Goal: Task Accomplishment & Management: Complete application form

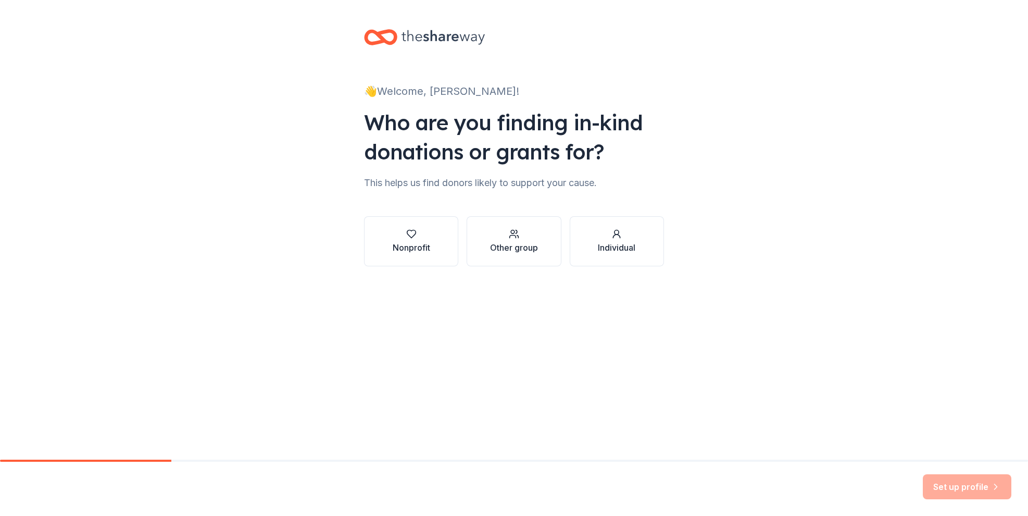
click at [422, 252] on div "Nonprofit" at bounding box center [411, 247] width 37 height 12
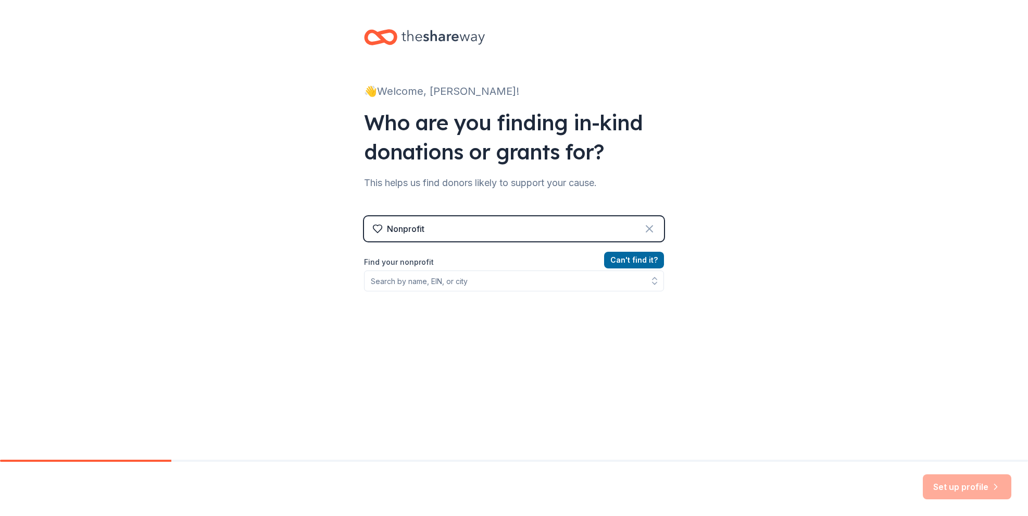
click at [646, 230] on icon at bounding box center [649, 228] width 12 height 12
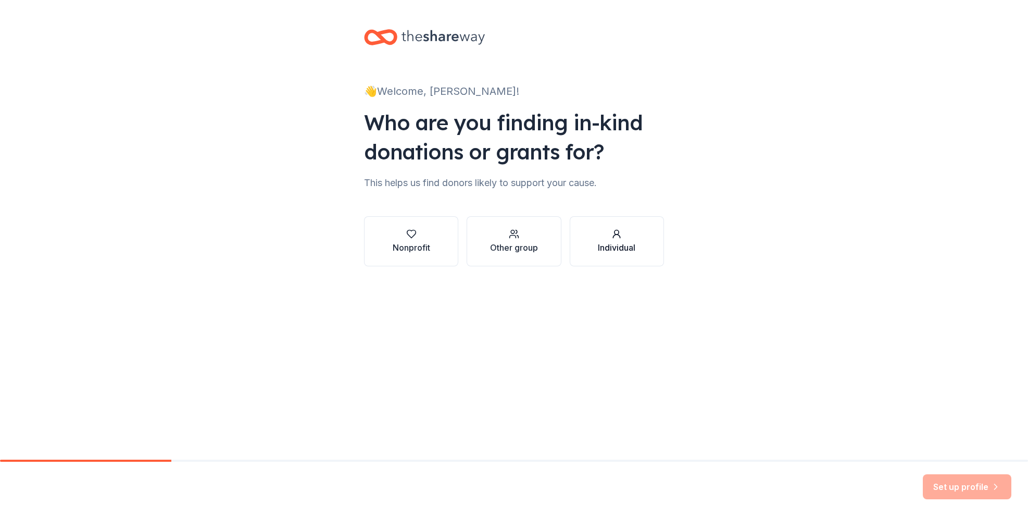
click at [622, 244] on div "Individual" at bounding box center [616, 247] width 37 height 12
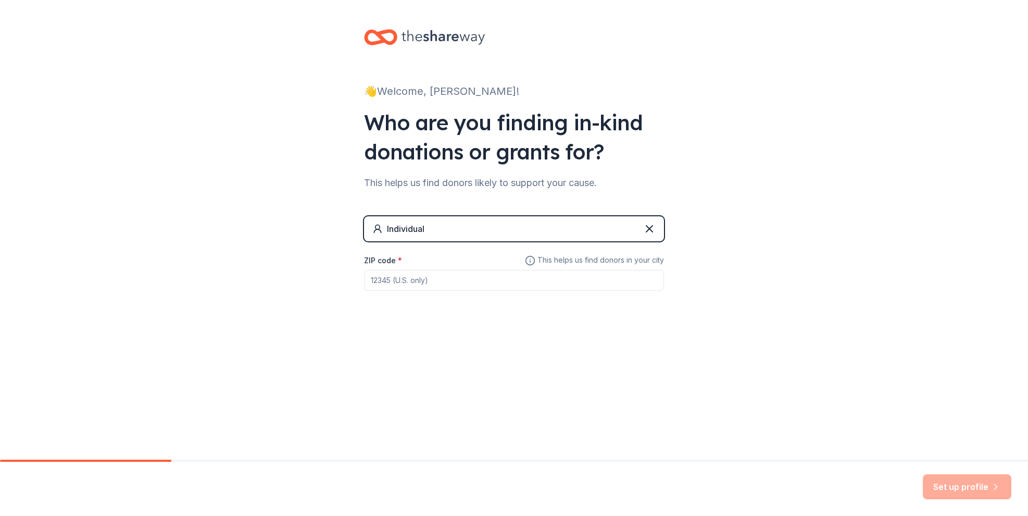
click at [572, 279] on input "ZIP code *" at bounding box center [514, 280] width 300 height 21
type input "07302"
click at [952, 483] on button "Set up profile" at bounding box center [967, 486] width 89 height 25
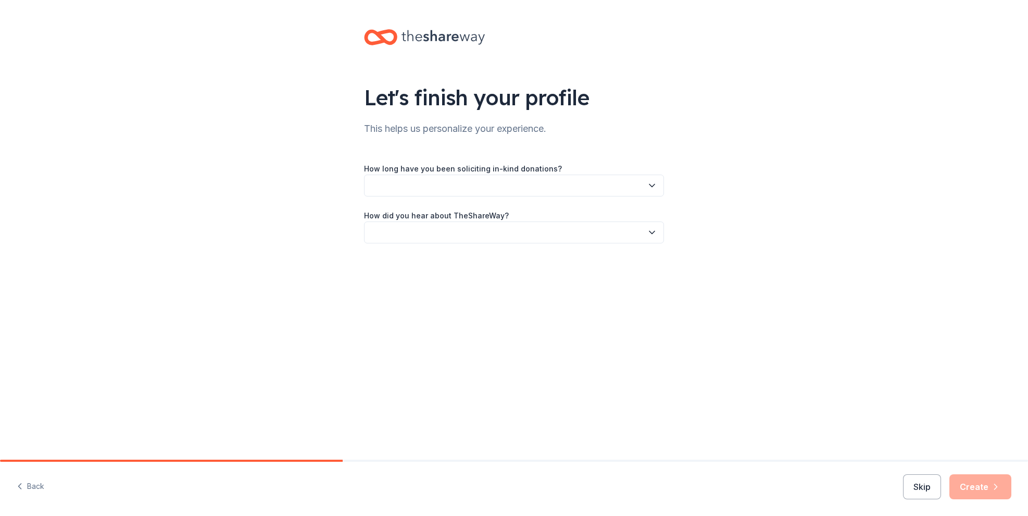
click at [503, 186] on button "button" at bounding box center [514, 185] width 300 height 22
click at [489, 230] on div "1 to 2 years" at bounding box center [514, 234] width 295 height 21
click at [494, 228] on button "button" at bounding box center [514, 232] width 300 height 22
click at [484, 279] on div "Online search" at bounding box center [514, 281] width 295 height 21
click at [960, 483] on button "Create" at bounding box center [980, 486] width 62 height 25
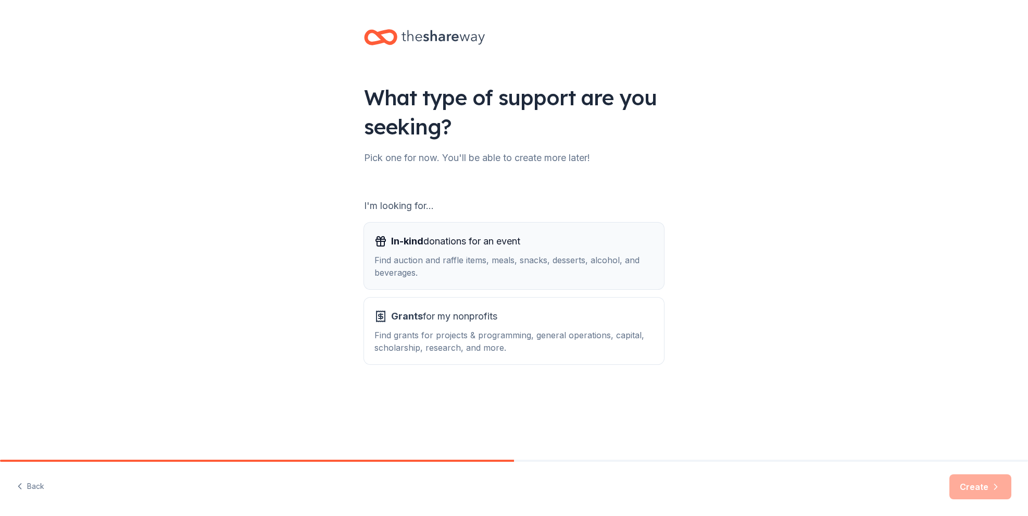
click at [527, 277] on div "Find auction and raffle items, meals, snacks, desserts, alcohol, and beverages." at bounding box center [513, 266] width 279 height 25
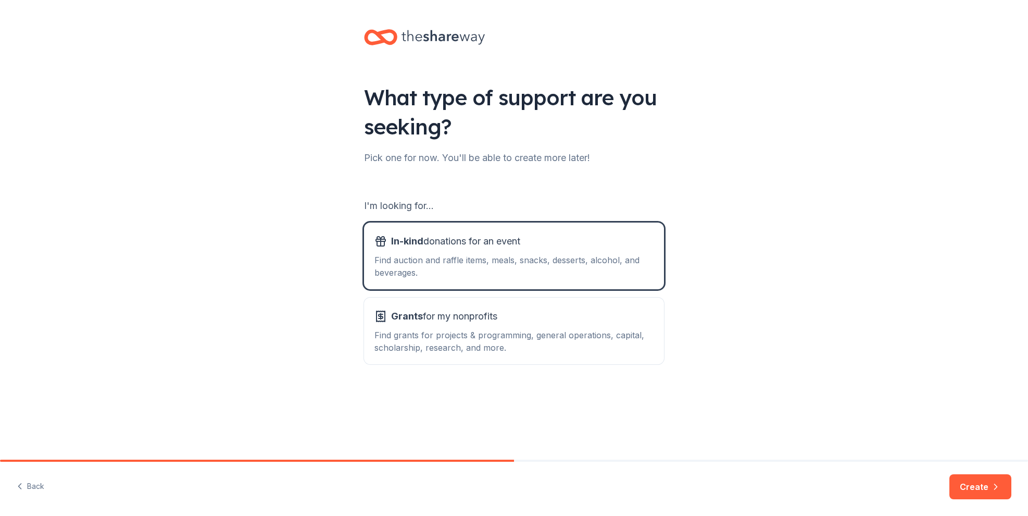
click at [966, 494] on button "Create" at bounding box center [980, 486] width 62 height 25
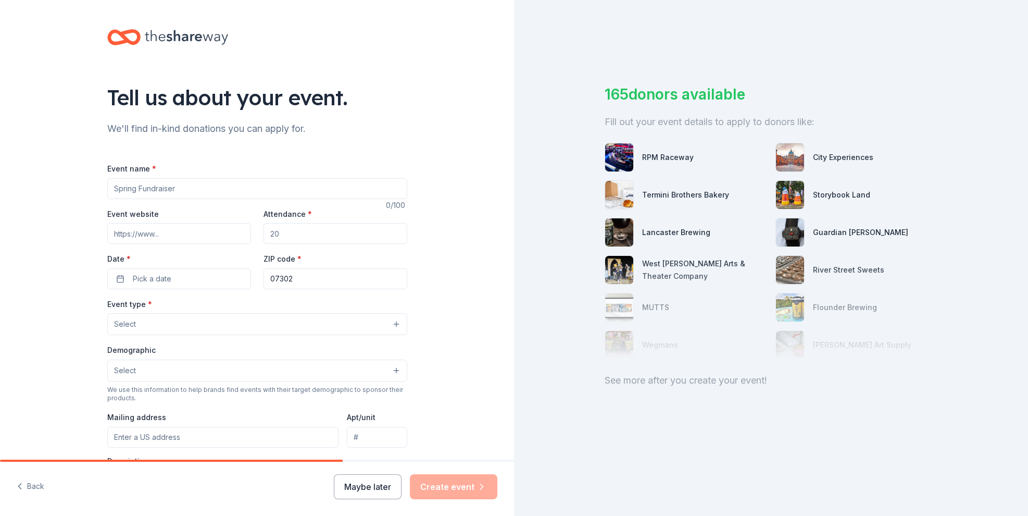
click at [236, 193] on input "Event name *" at bounding box center [257, 188] width 300 height 21
type input "Breast Cancer Awareness Event"
drag, startPoint x: 293, startPoint y: 237, endPoint x: 257, endPoint y: 237, distance: 36.5
click at [257, 237] on div "Event website Attendance * Date * Pick a date ZIP code * 07302" at bounding box center [257, 248] width 300 height 82
type input "100"
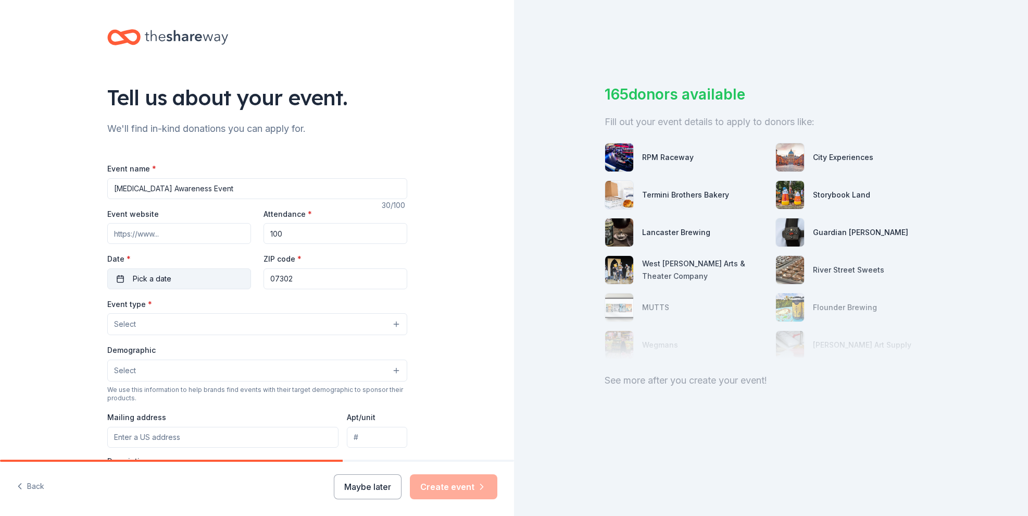
click at [211, 273] on button "Pick a date" at bounding box center [179, 278] width 144 height 21
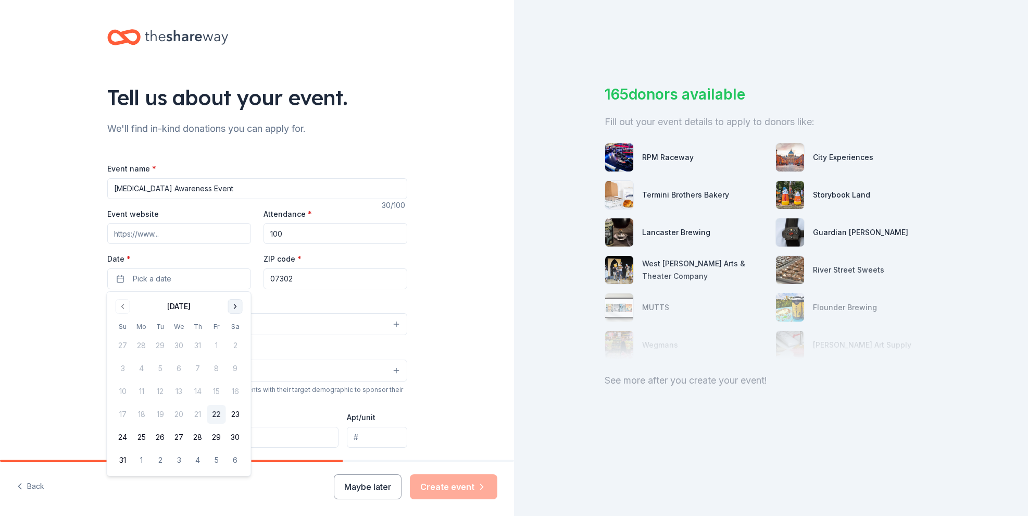
click at [233, 307] on button "Go to next month" at bounding box center [235, 306] width 15 height 15
click at [235, 306] on button "Go to next month" at bounding box center [235, 306] width 15 height 15
click at [233, 416] on button "25" at bounding box center [235, 414] width 19 height 19
click at [315, 281] on input "07302" at bounding box center [335, 278] width 144 height 21
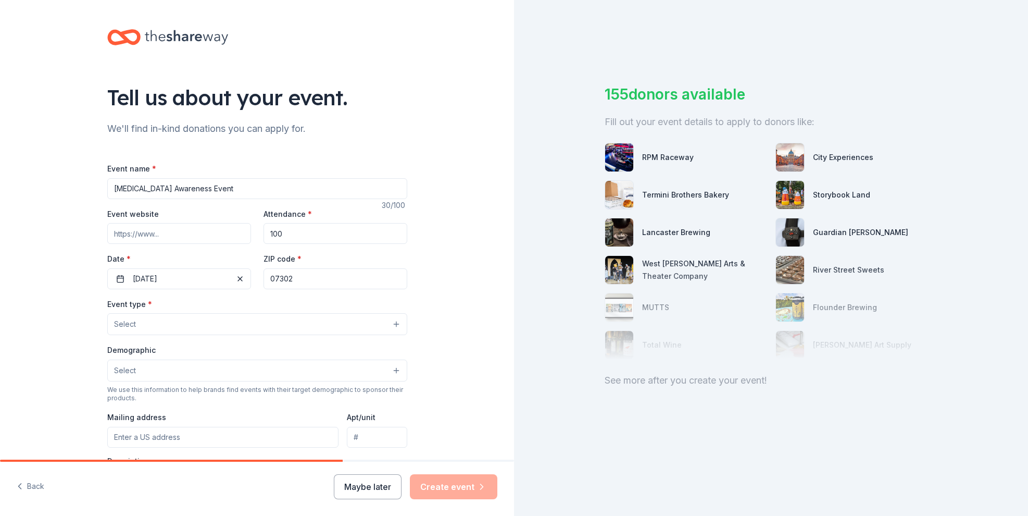
click at [187, 323] on button "Select" at bounding box center [257, 324] width 300 height 22
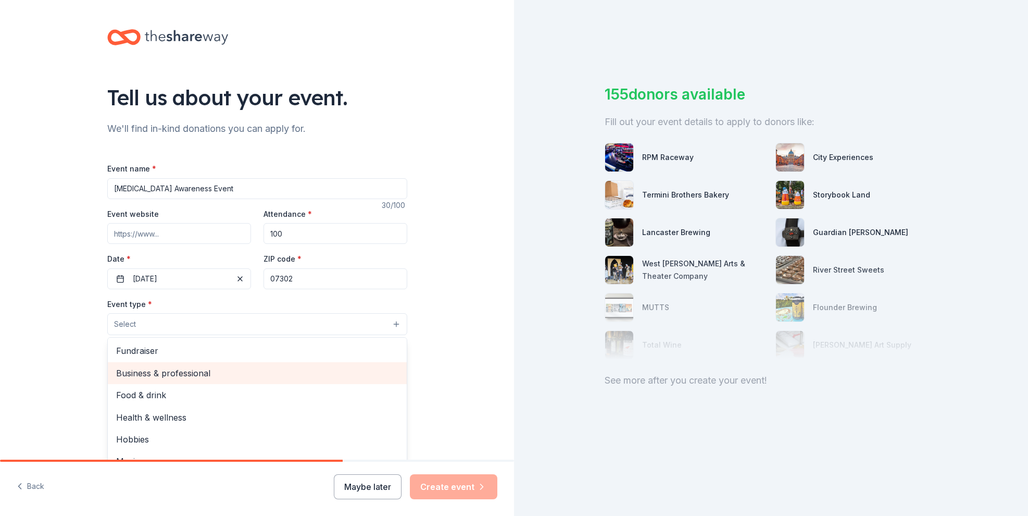
scroll to position [2, 0]
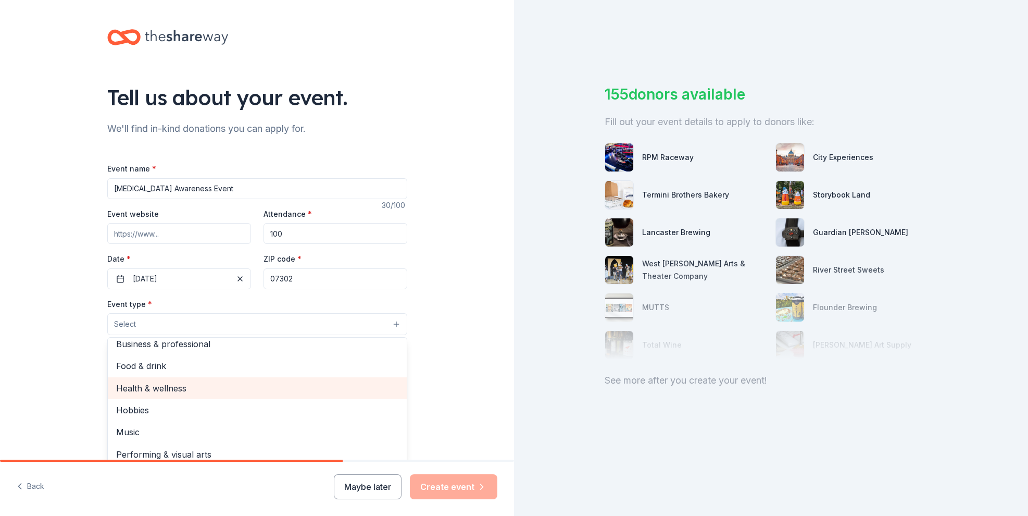
click at [190, 385] on span "Health & wellness" at bounding box center [257, 388] width 282 height 14
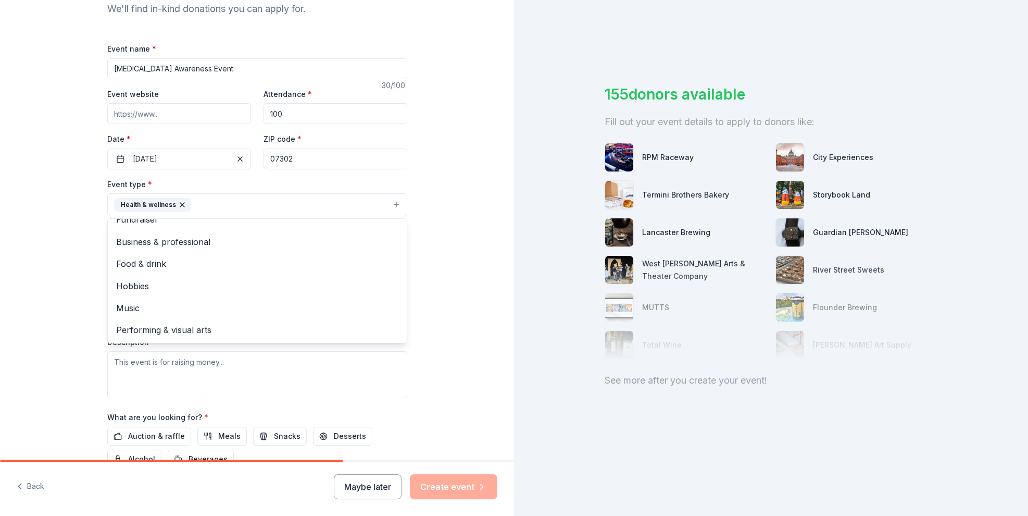
scroll to position [117, 0]
click at [331, 386] on div "Event type * Health & wellness Fundraiser Business & professional Food & drink …" at bounding box center [257, 290] width 300 height 220
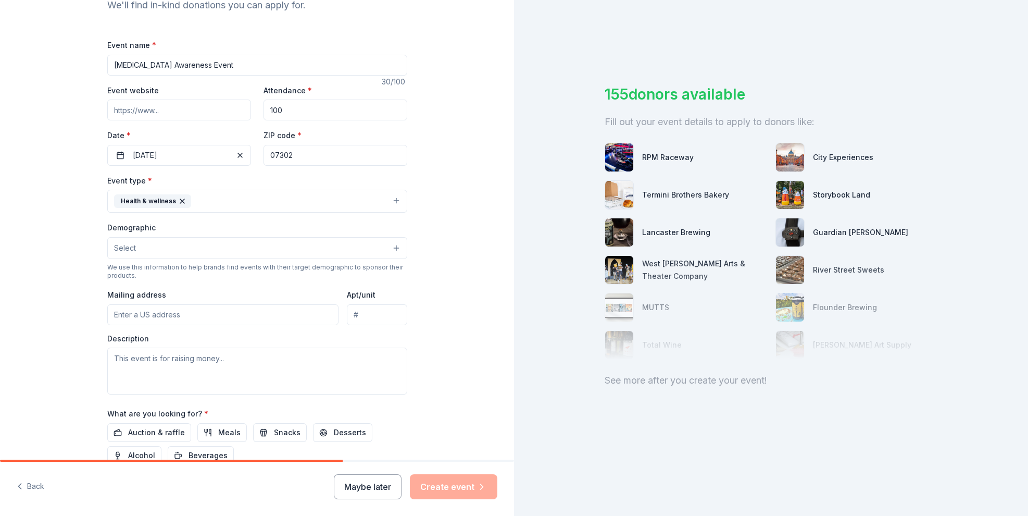
scroll to position [122, 0]
click at [187, 255] on button "Select" at bounding box center [257, 248] width 300 height 22
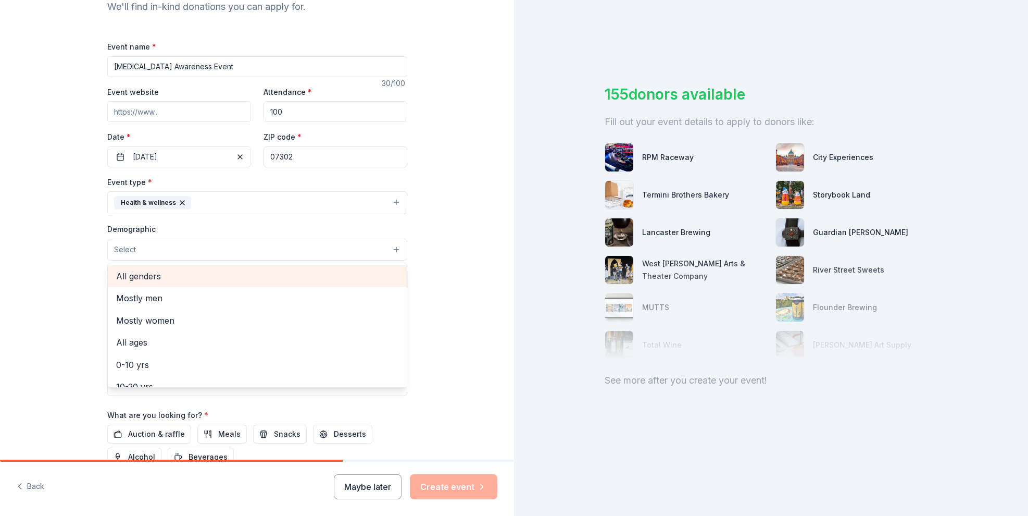
click at [175, 284] on div "All genders" at bounding box center [257, 276] width 299 height 22
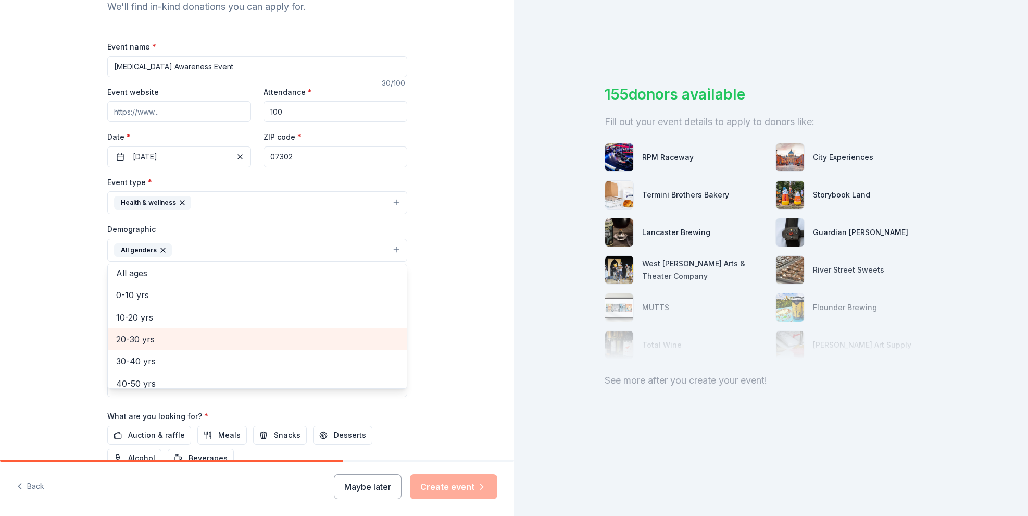
scroll to position [81, 0]
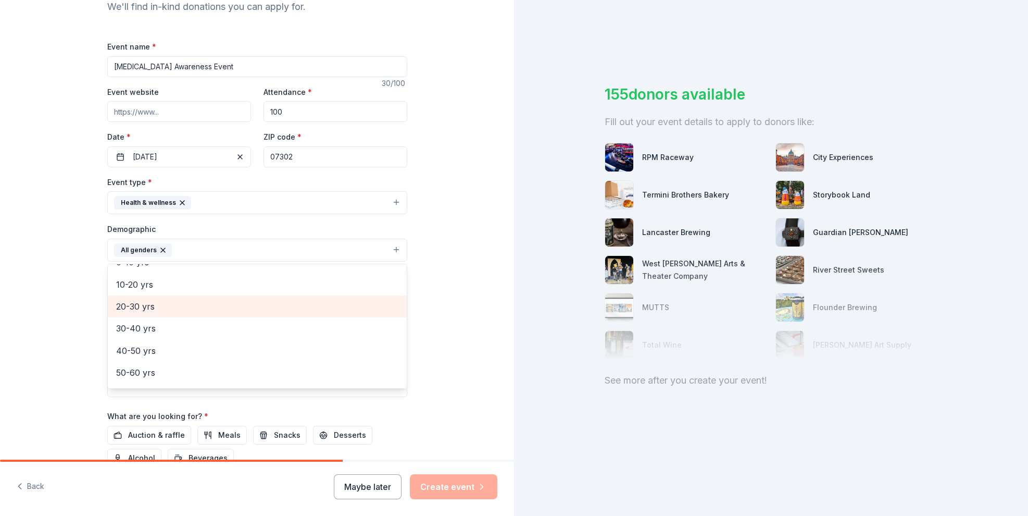
click at [180, 309] on span "20-30 yrs" at bounding box center [257, 306] width 282 height 14
click at [178, 307] on span "30-40 yrs" at bounding box center [257, 304] width 282 height 14
click at [182, 306] on span "40-50 yrs" at bounding box center [257, 304] width 282 height 14
click at [173, 316] on div "50-60 yrs" at bounding box center [257, 309] width 299 height 22
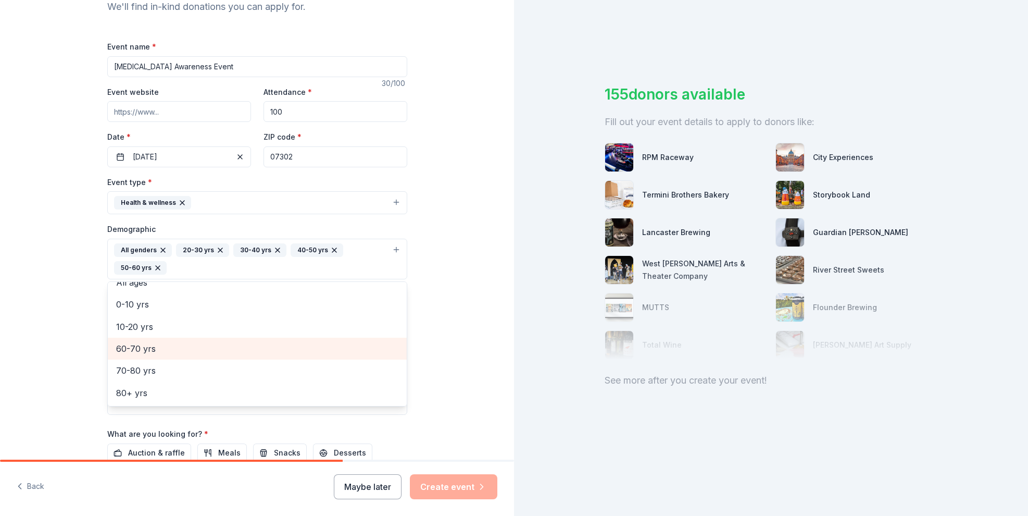
scroll to position [35, 0]
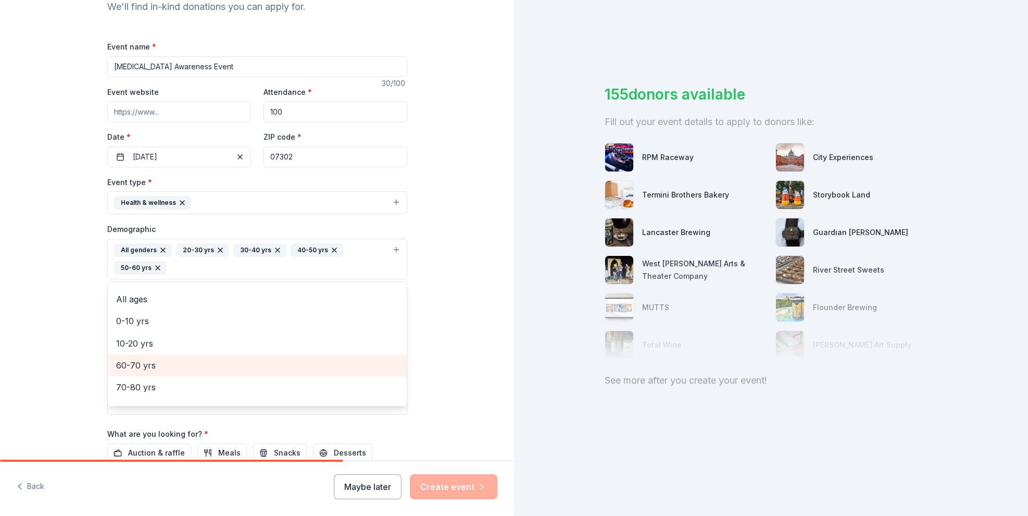
click at [170, 354] on div "60-70 yrs" at bounding box center [257, 365] width 299 height 22
click at [164, 374] on span "70-80 yrs" at bounding box center [257, 370] width 282 height 14
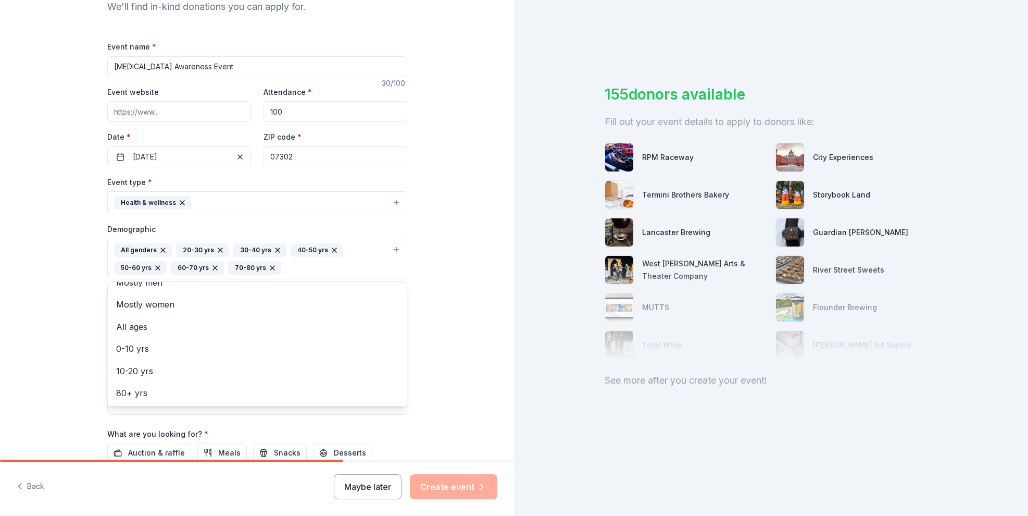
click at [432, 346] on div "Tell us about your event. We'll find in-kind donations you can apply for. Event…" at bounding box center [257, 234] width 514 height 713
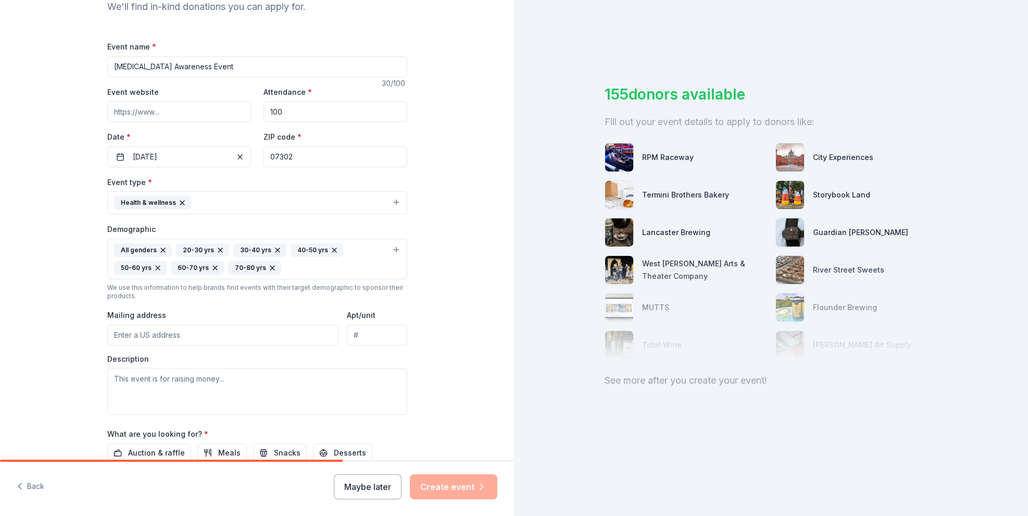
click at [186, 341] on input "Mailing address" at bounding box center [223, 334] width 232 height 21
type input "485 Marin Blvd Apt 1424"
click at [360, 338] on input "Apt/unit" at bounding box center [377, 334] width 60 height 21
type input "1424"
click at [145, 385] on textarea at bounding box center [257, 391] width 300 height 47
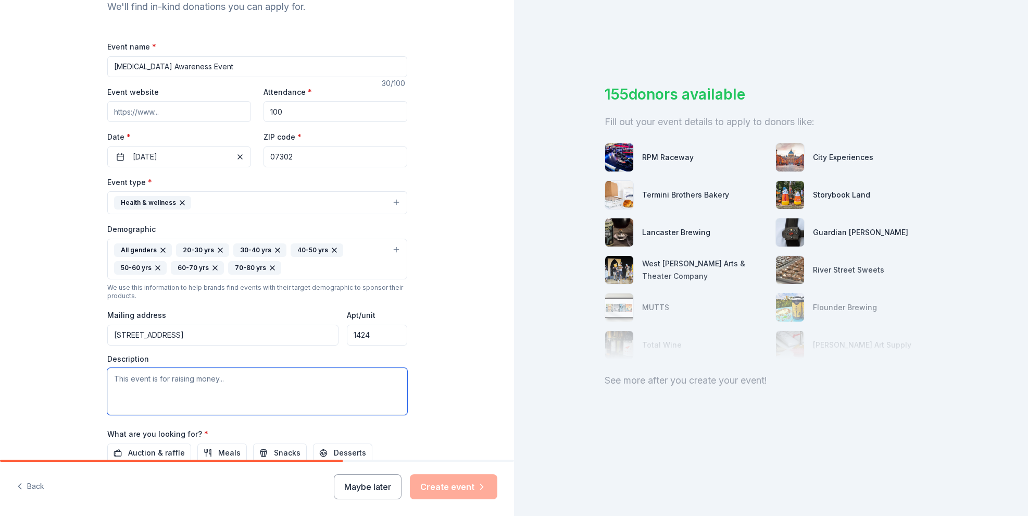
scroll to position [118, 0]
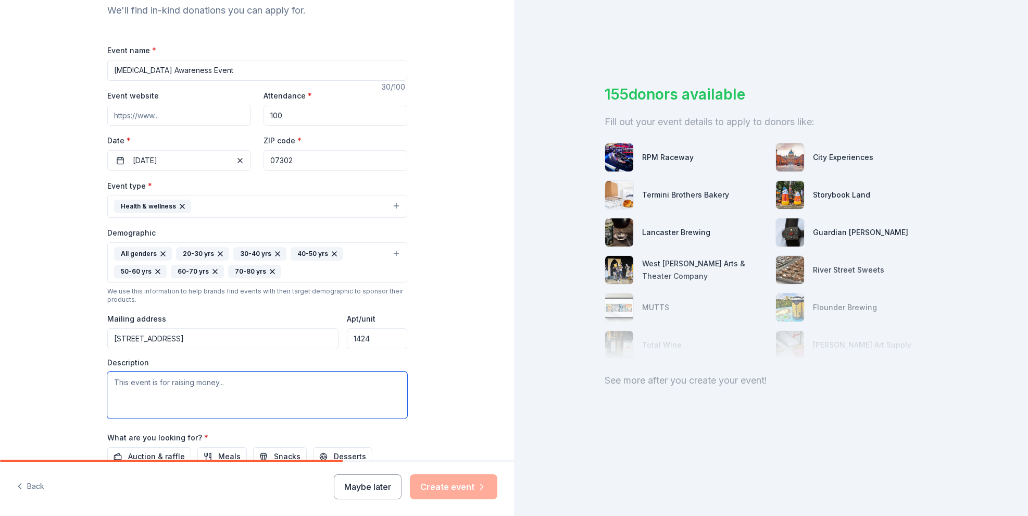
click at [142, 376] on textarea at bounding box center [257, 394] width 300 height 47
paste textarea "Breast Cancer Awareness Event on October 25, 2025, in Jersey City, NJ. At this …"
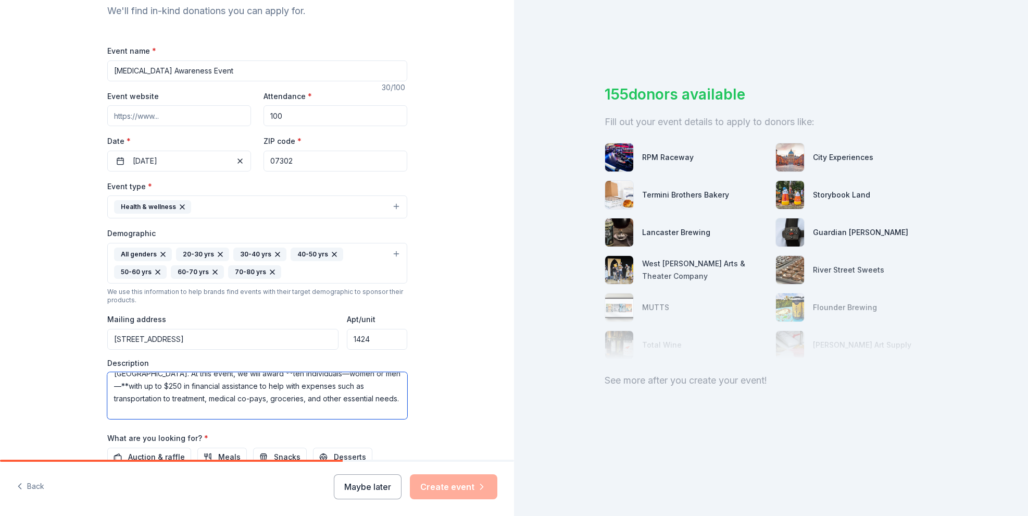
scroll to position [26, 0]
click at [115, 382] on textarea "Breast Cancer Awareness Event on October 25, 2025, in Jersey City, NJ. At this …" at bounding box center [257, 395] width 300 height 47
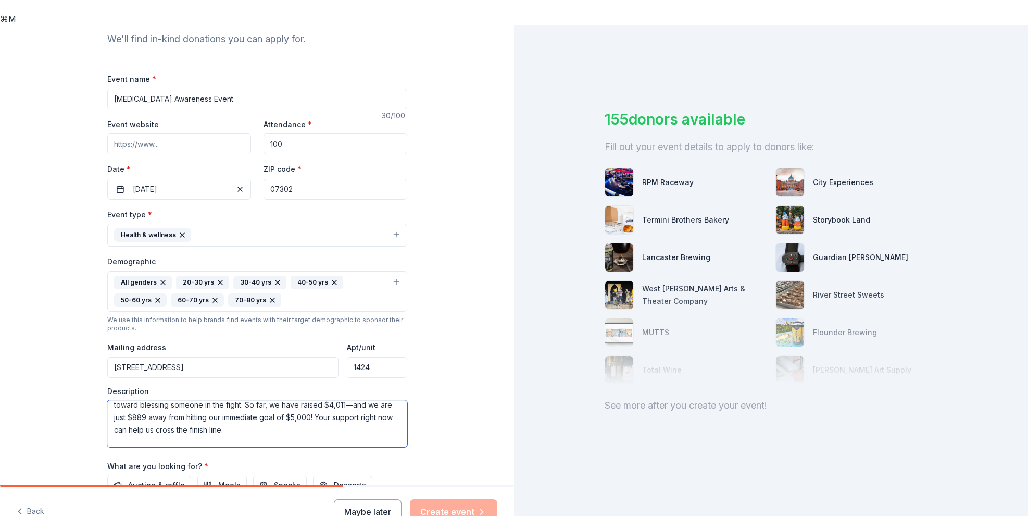
scroll to position [200, 0]
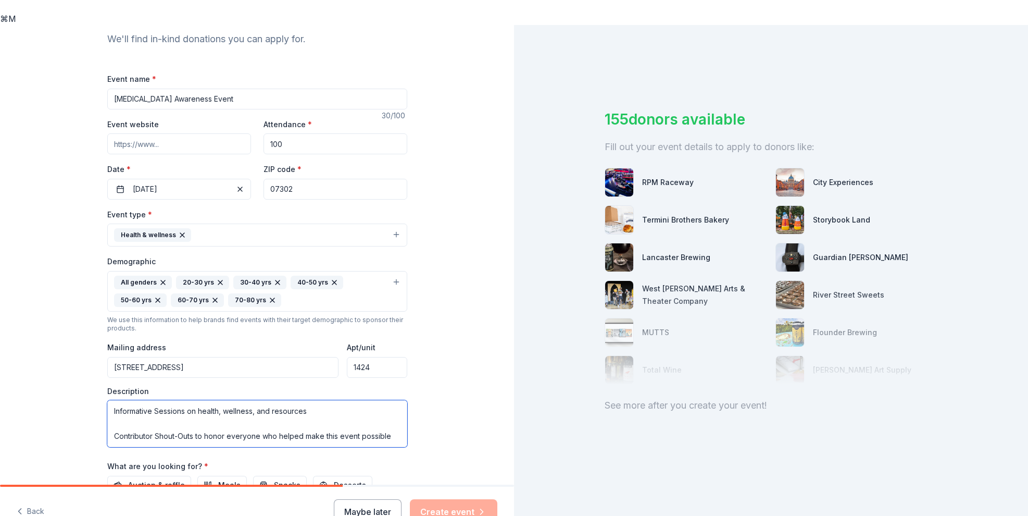
drag, startPoint x: 116, startPoint y: 383, endPoint x: 373, endPoint y: 451, distance: 266.5
click at [373, 451] on div "Event name * Breast Cancer Awareness Event 30 /100 Event website Attendance * 1…" at bounding box center [257, 322] width 300 height 501
paste textarea "The Breast Cancer Awareness Event will be held on Saturday, October 25, 2025, f…"
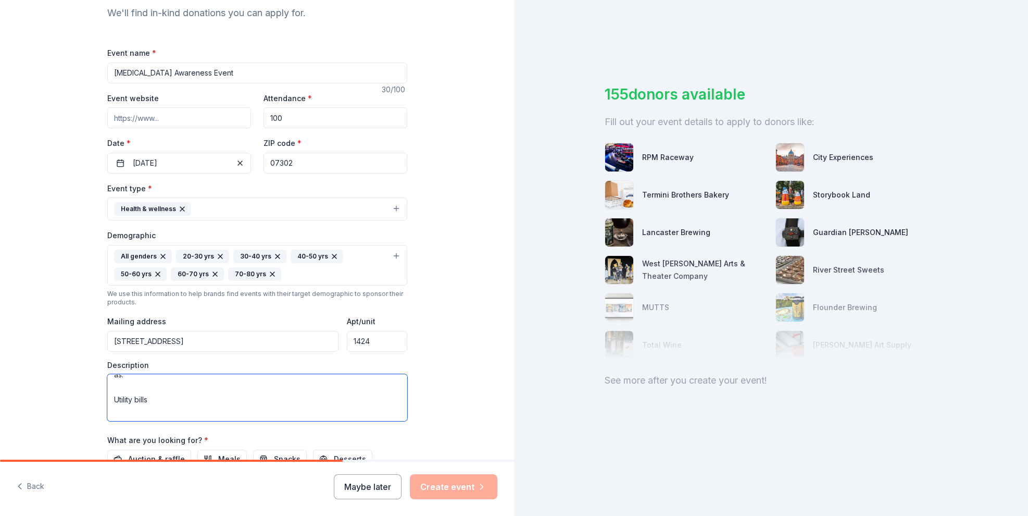
scroll to position [86, 0]
click at [115, 413] on textarea "The Breast Cancer Awareness Event will be held on Saturday, October 25, 2025, f…" at bounding box center [257, 397] width 300 height 47
click at [117, 420] on textarea "The Breast Cancer Awareness Event will be held on Saturday, October 25, 2025, f…" at bounding box center [257, 397] width 300 height 47
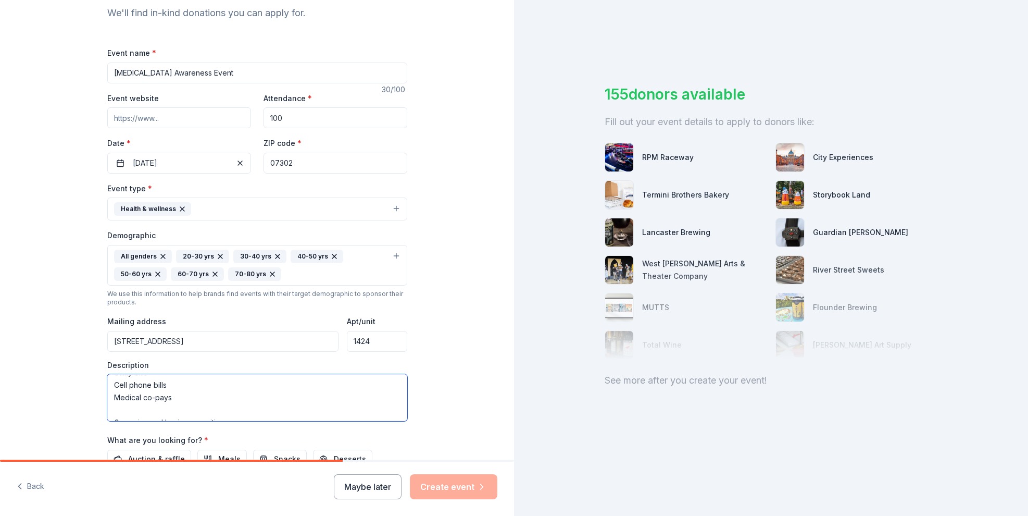
click at [117, 413] on textarea "The Breast Cancer Awareness Event will be held on Saturday, October 25, 2025, f…" at bounding box center [257, 397] width 300 height 47
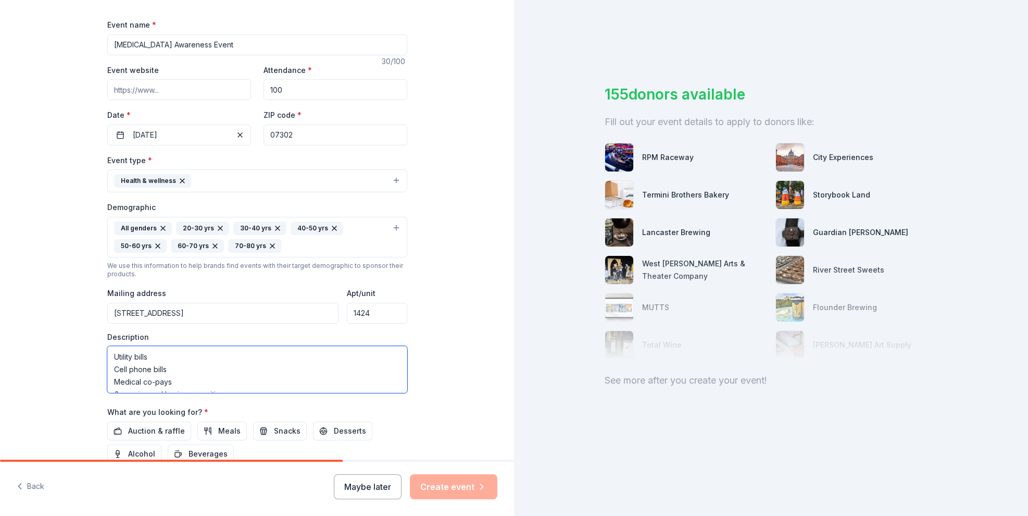
scroll to position [170, 0]
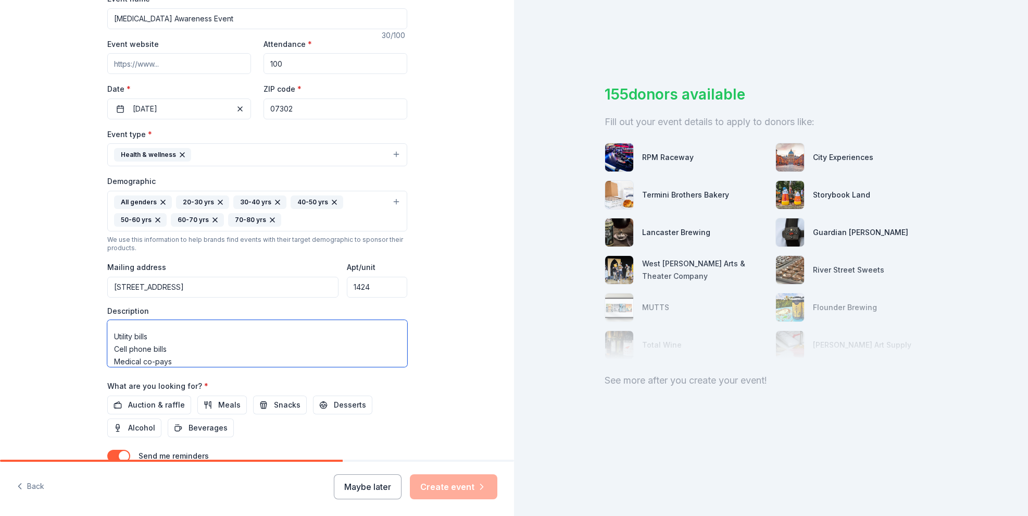
click at [248, 355] on textarea "The Breast Cancer Awareness Event will be held on Saturday, October 25, 2025, f…" at bounding box center [257, 343] width 300 height 47
paste textarea "To make this possible, we need your help. Your donation, no matter the size, br…"
click at [117, 337] on textarea at bounding box center [257, 343] width 300 height 47
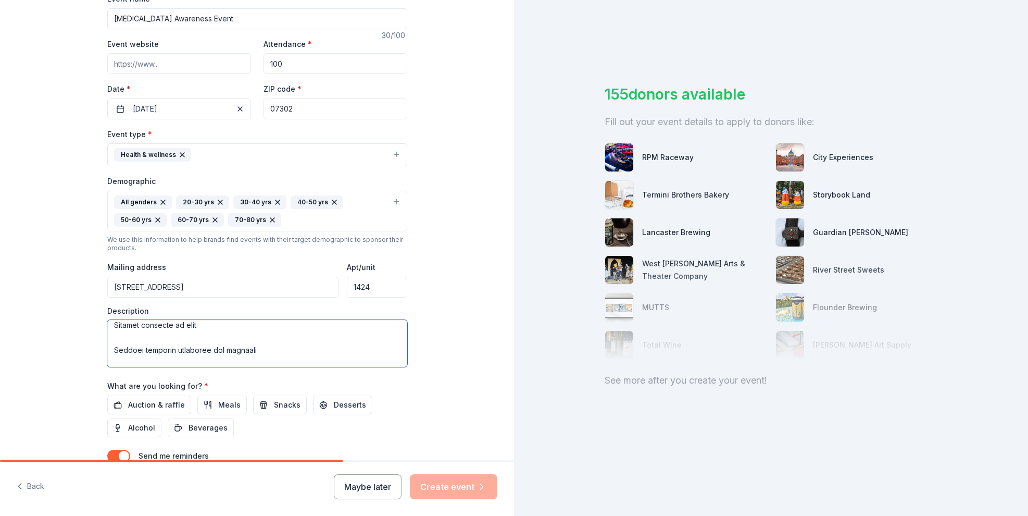
click at [116, 359] on textarea at bounding box center [257, 343] width 300 height 47
click at [115, 363] on textarea at bounding box center [257, 343] width 300 height 47
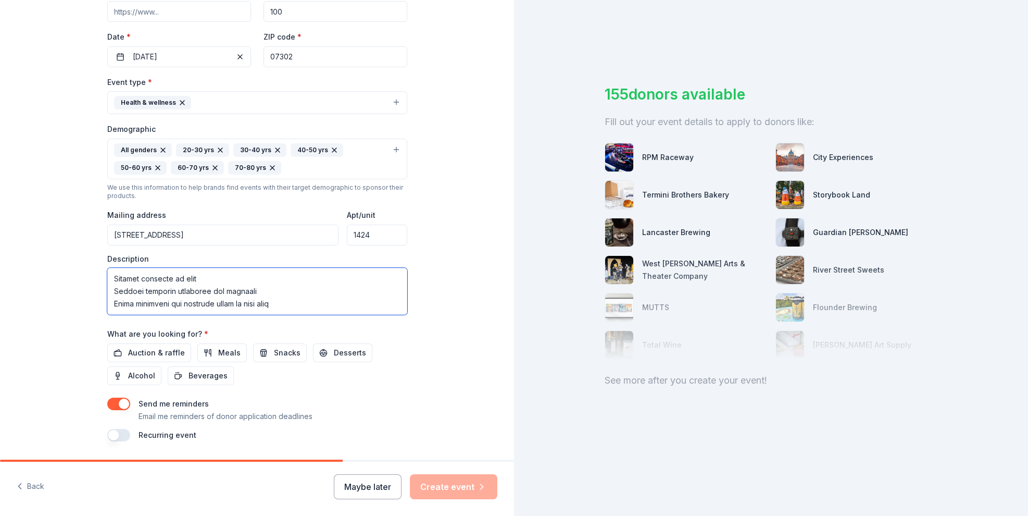
scroll to position [228, 0]
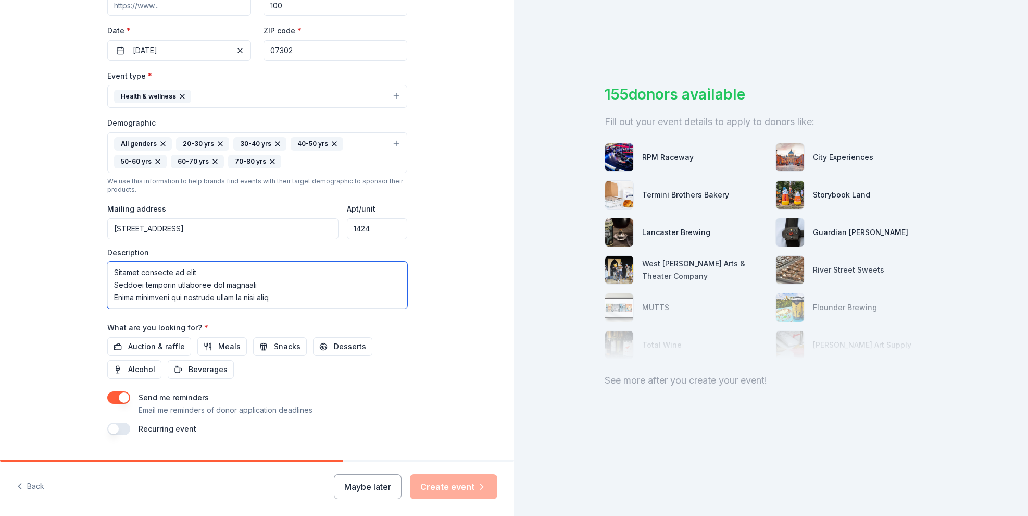
type textarea "The Breast Cancer Awareness Event will be held on Saturday, October 25, 2025, f…"
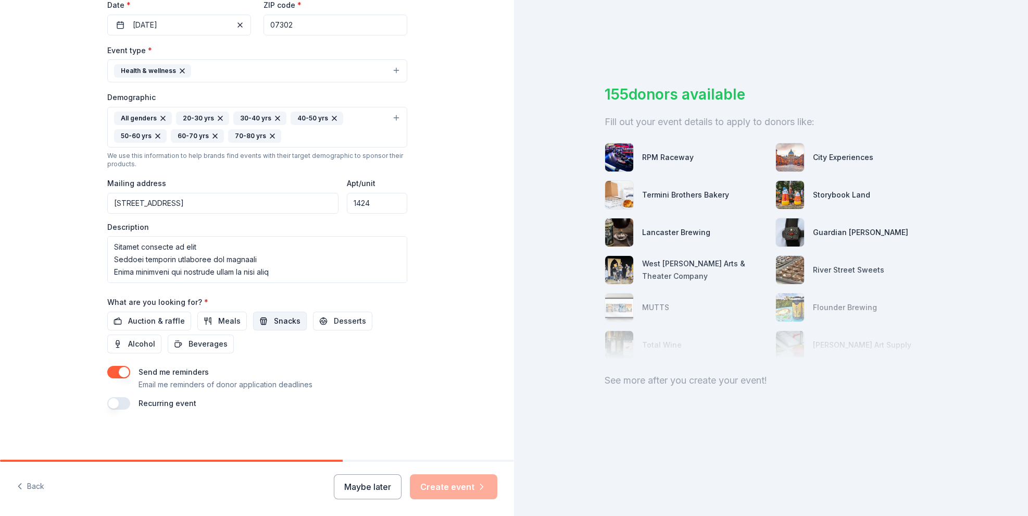
click at [274, 321] on span "Snacks" at bounding box center [287, 321] width 27 height 12
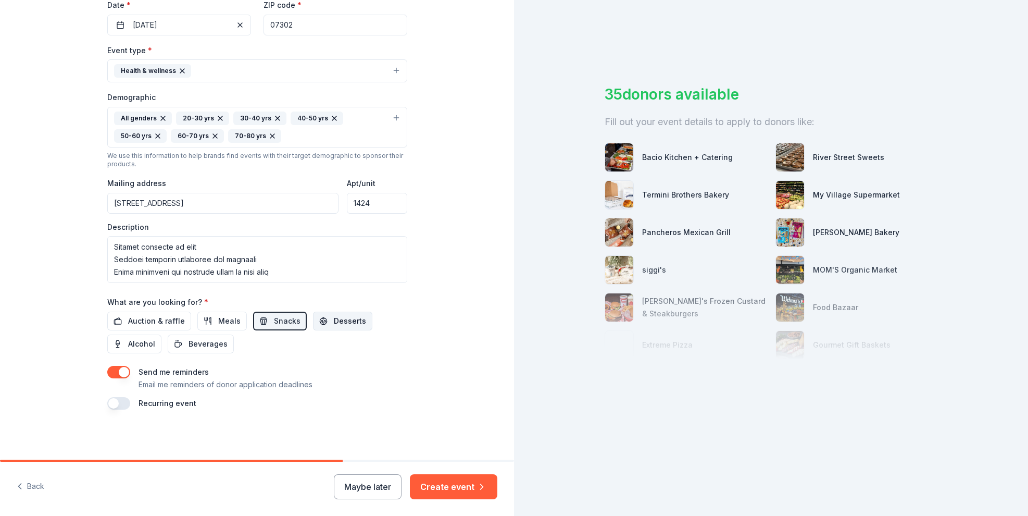
click at [342, 322] on span "Desserts" at bounding box center [350, 321] width 32 height 12
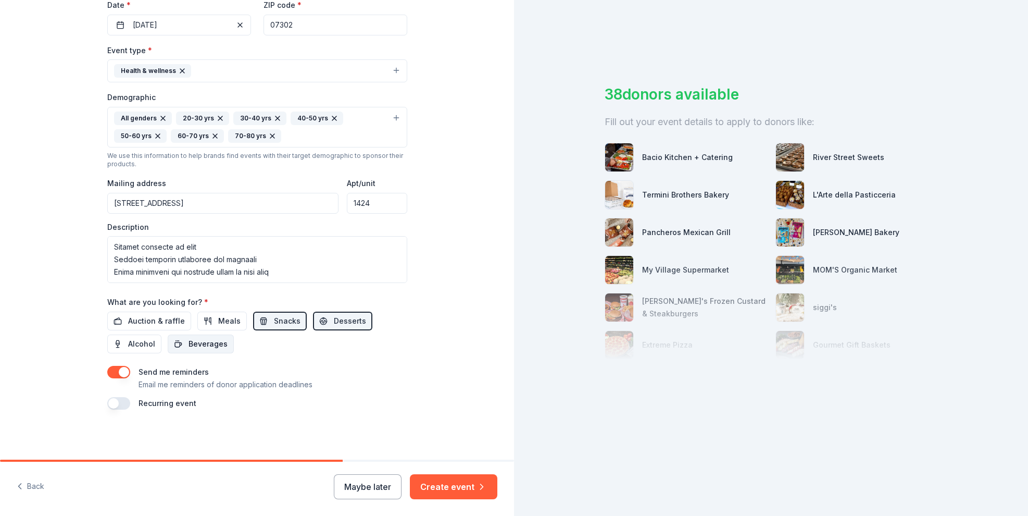
click at [200, 344] on span "Beverages" at bounding box center [208, 343] width 39 height 12
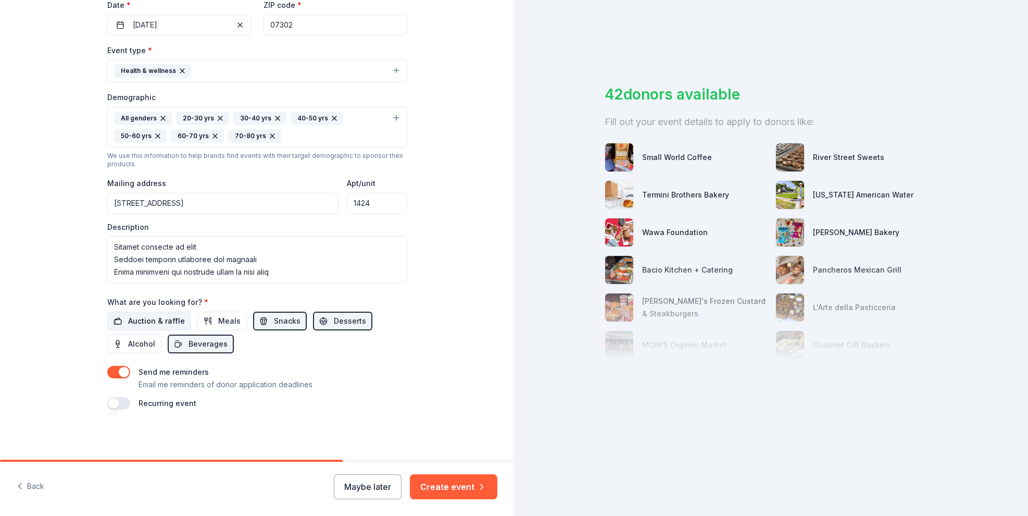
click at [148, 320] on span "Auction & raffle" at bounding box center [156, 321] width 57 height 12
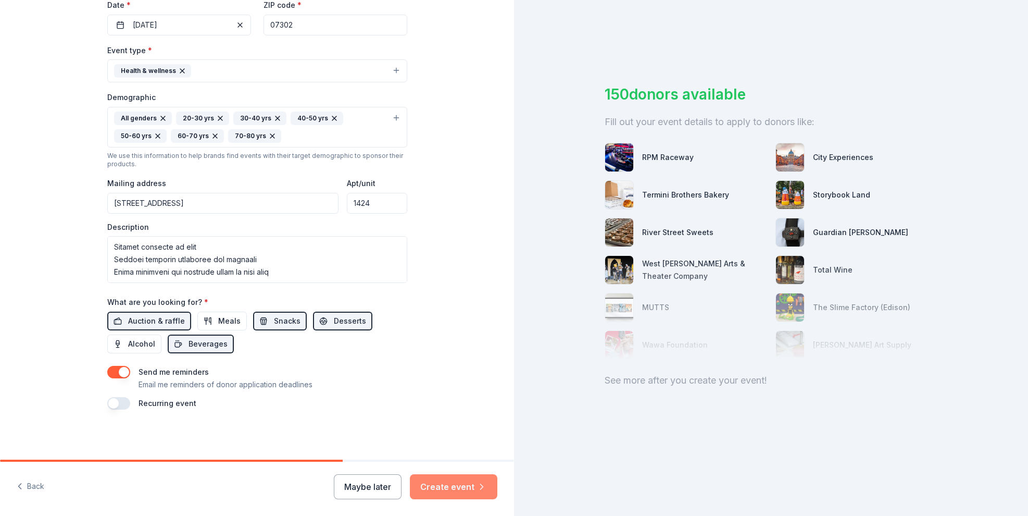
click at [440, 485] on button "Create event" at bounding box center [453, 486] width 87 height 25
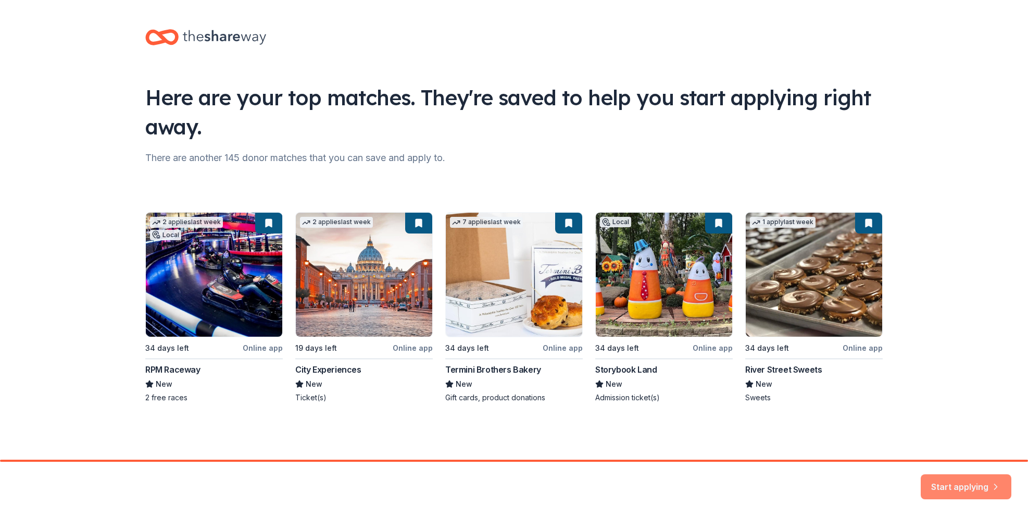
click at [946, 483] on button "Start applying" at bounding box center [966, 480] width 91 height 25
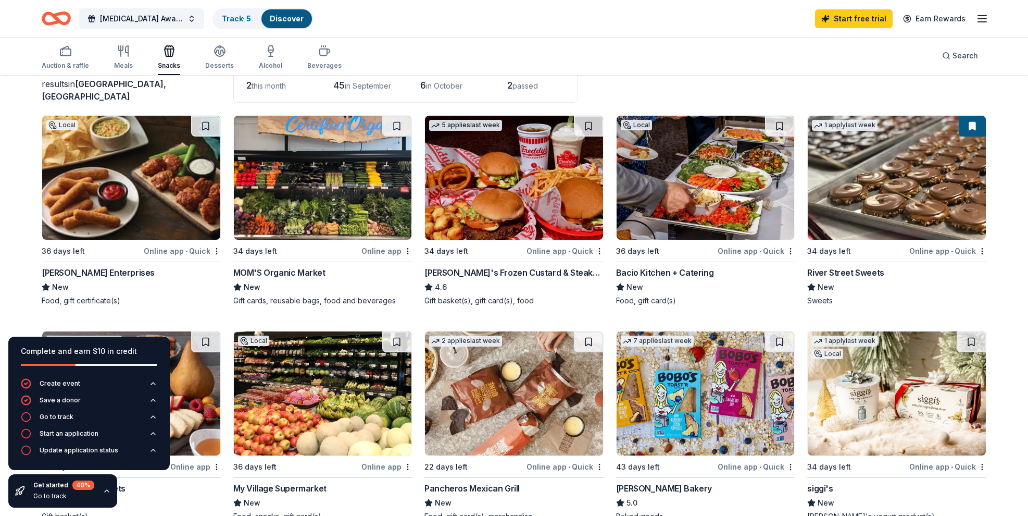
scroll to position [79, 0]
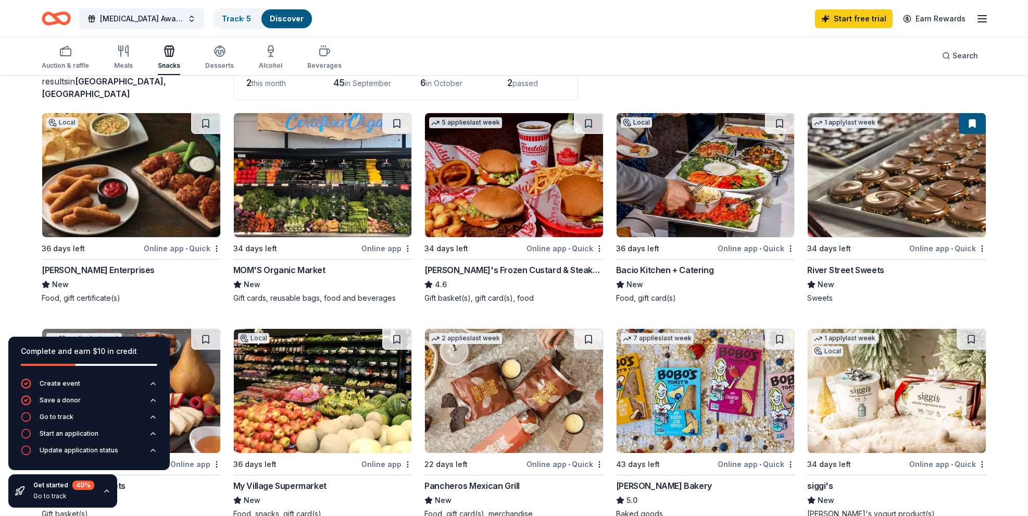
click at [253, 269] on div "MOM'S Organic Market" at bounding box center [279, 269] width 92 height 12
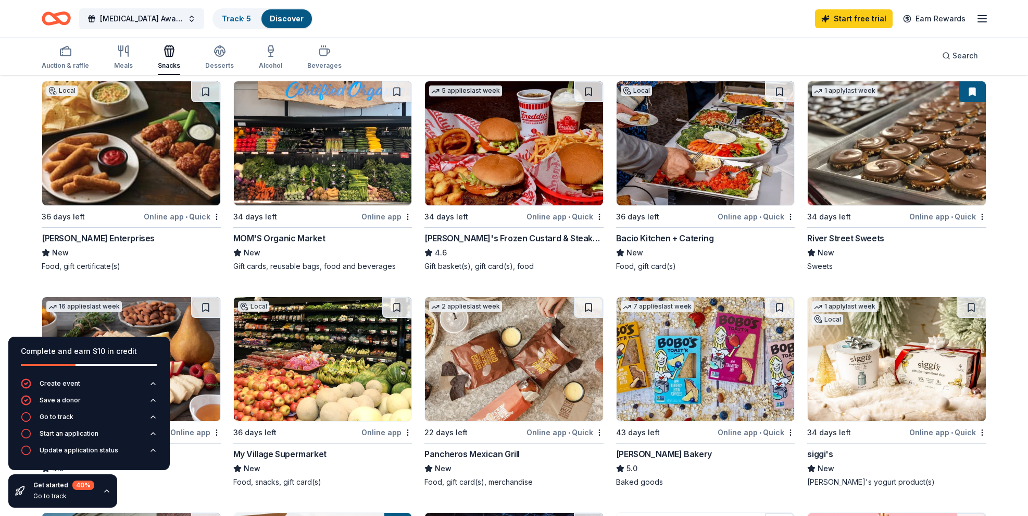
scroll to position [112, 0]
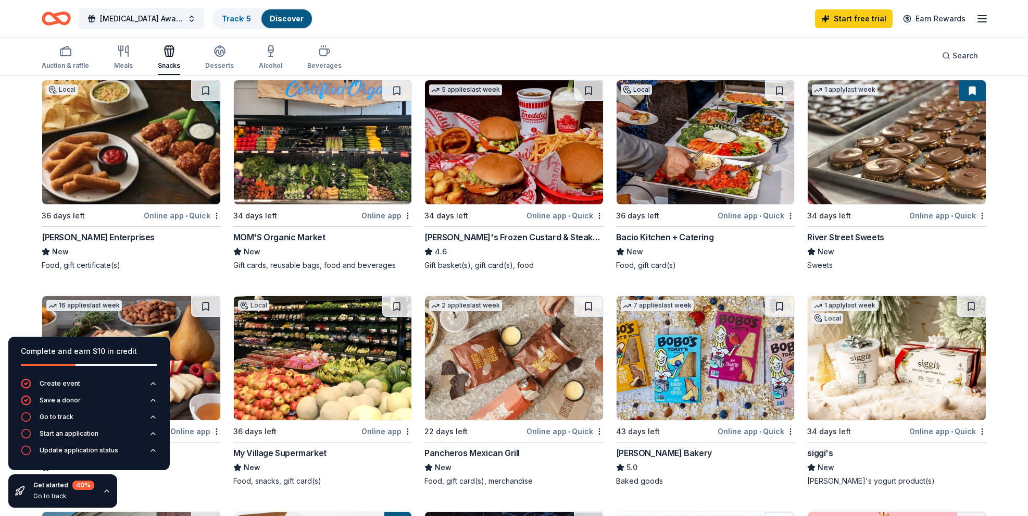
click at [156, 489] on div "Complete and earn $10 in credit Create event Save a donor Go to track Start an …" at bounding box center [89, 421] width 178 height 187
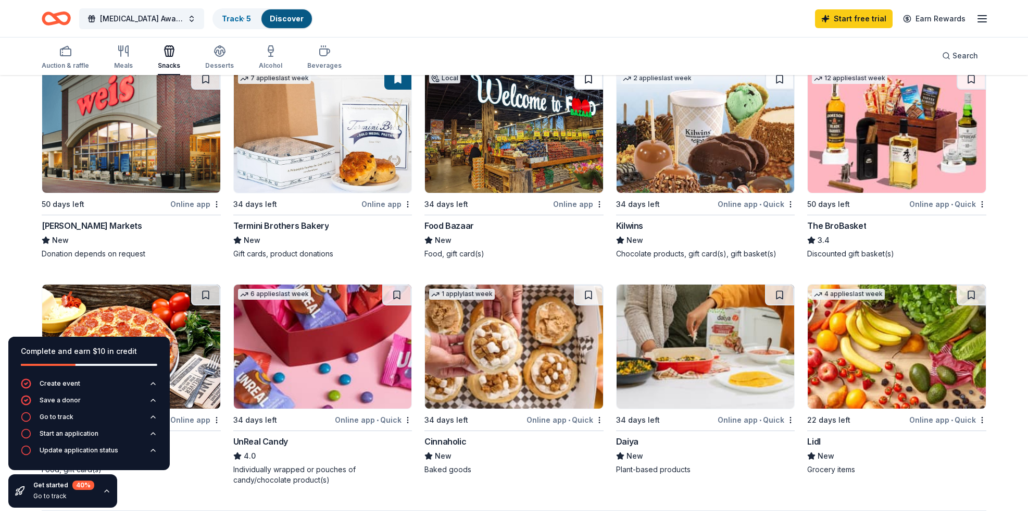
scroll to position [556, 0]
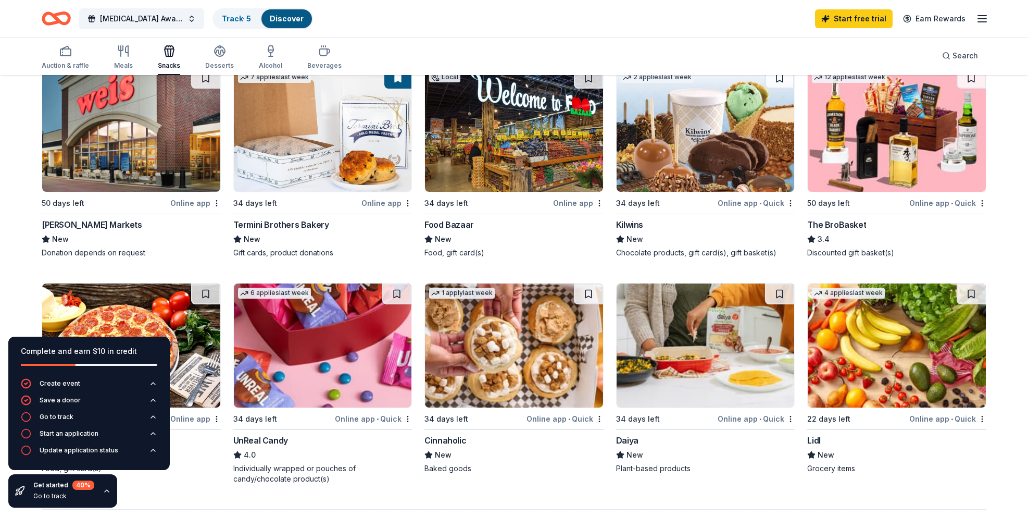
click at [443, 225] on div "Food Bazaar" at bounding box center [448, 224] width 49 height 12
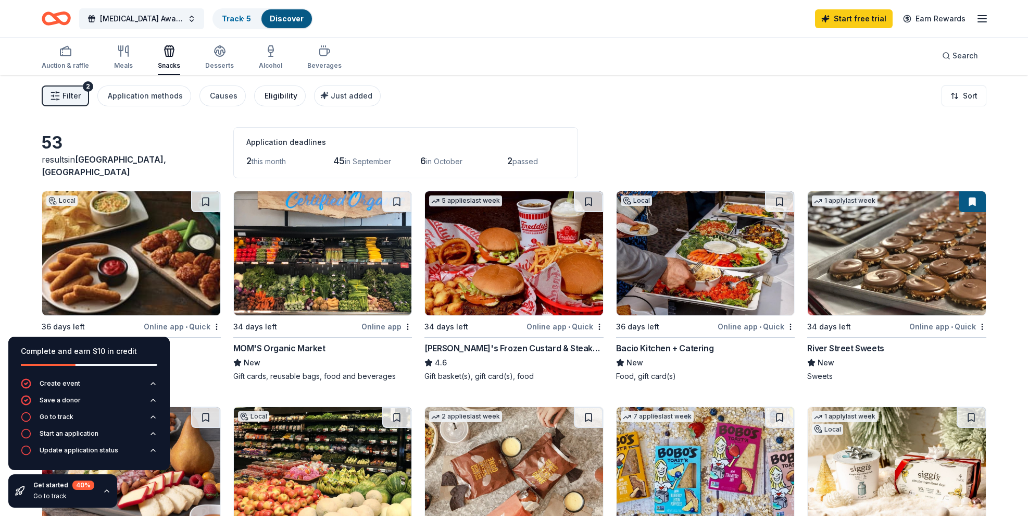
scroll to position [0, 0]
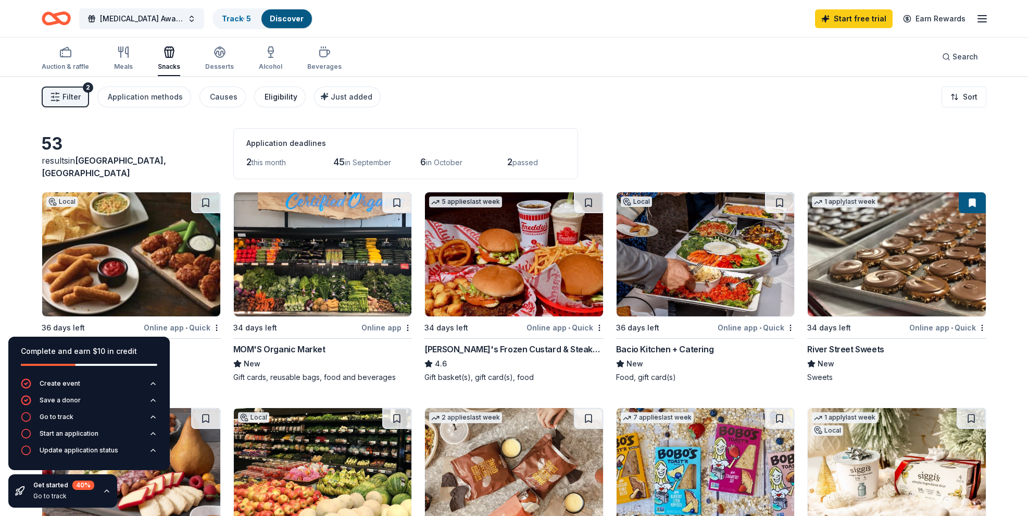
click at [276, 96] on div "Eligibility" at bounding box center [281, 97] width 33 height 12
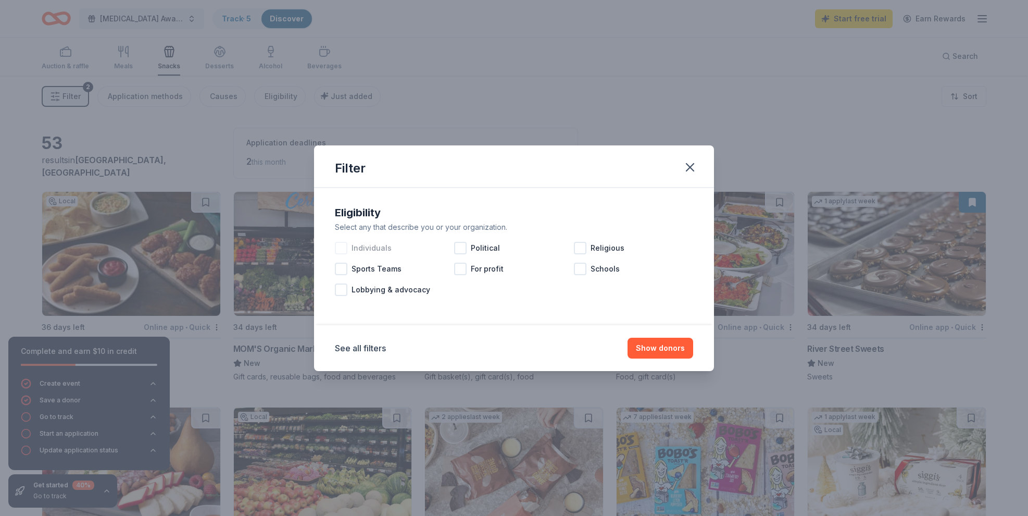
click at [337, 249] on div at bounding box center [341, 248] width 12 height 12
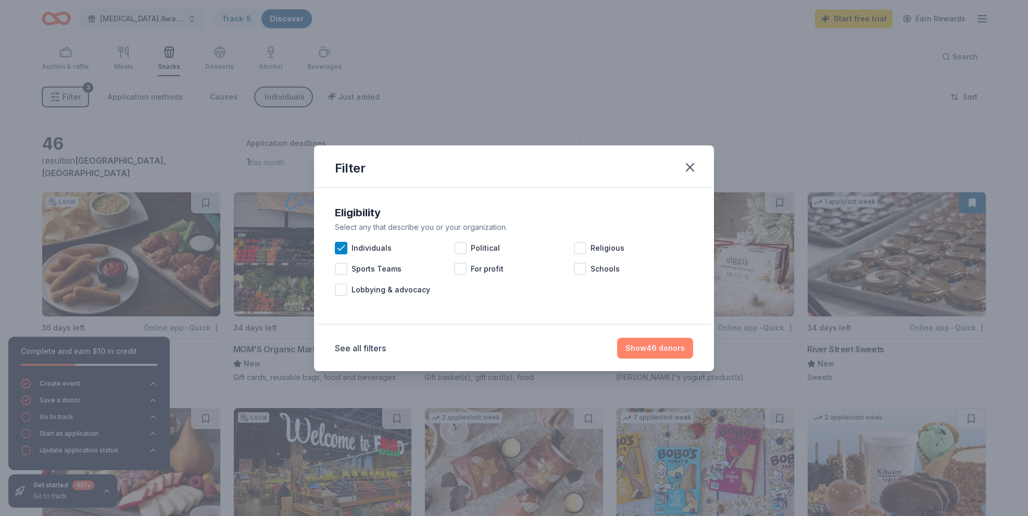
click at [634, 351] on button "Show 46 donors" at bounding box center [655, 347] width 76 height 21
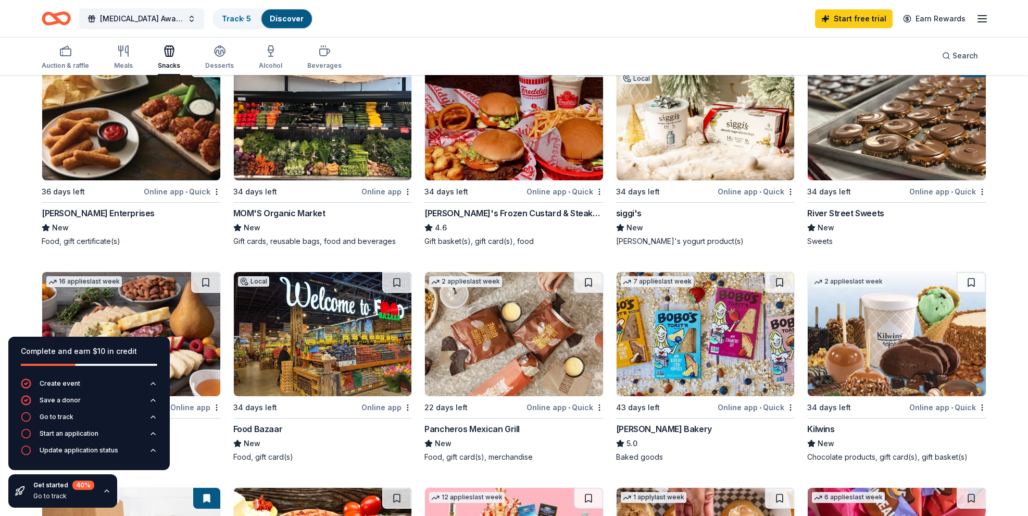
scroll to position [137, 0]
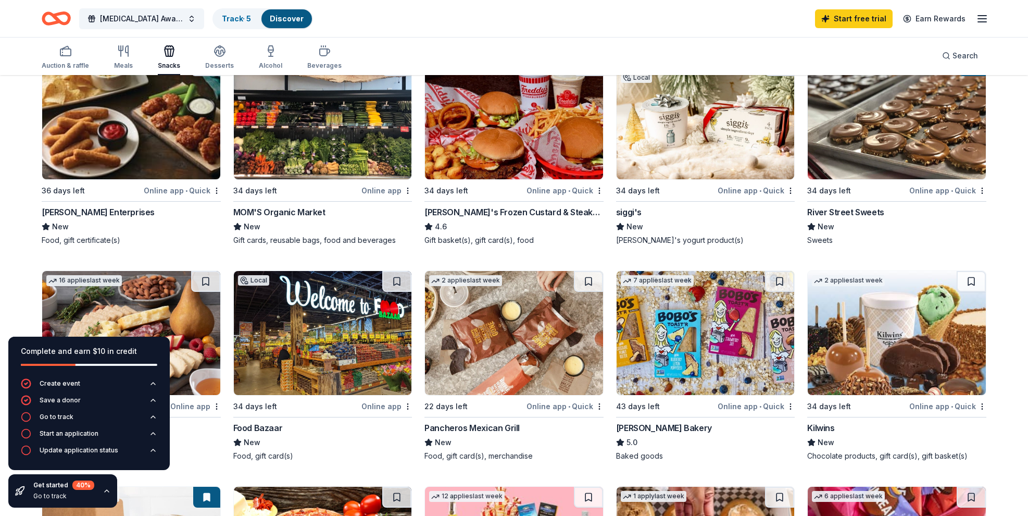
click at [69, 213] on div "Doherty Enterprises" at bounding box center [98, 212] width 113 height 12
click at [627, 210] on div "siggi's" at bounding box center [629, 212] width 26 height 12
click at [829, 212] on div "River Street Sweets" at bounding box center [845, 212] width 77 height 12
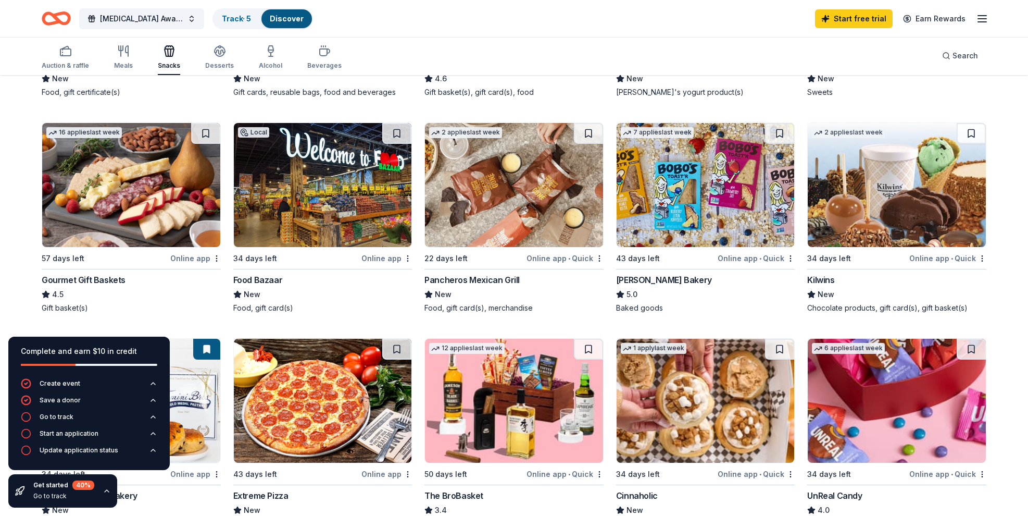
scroll to position [287, 0]
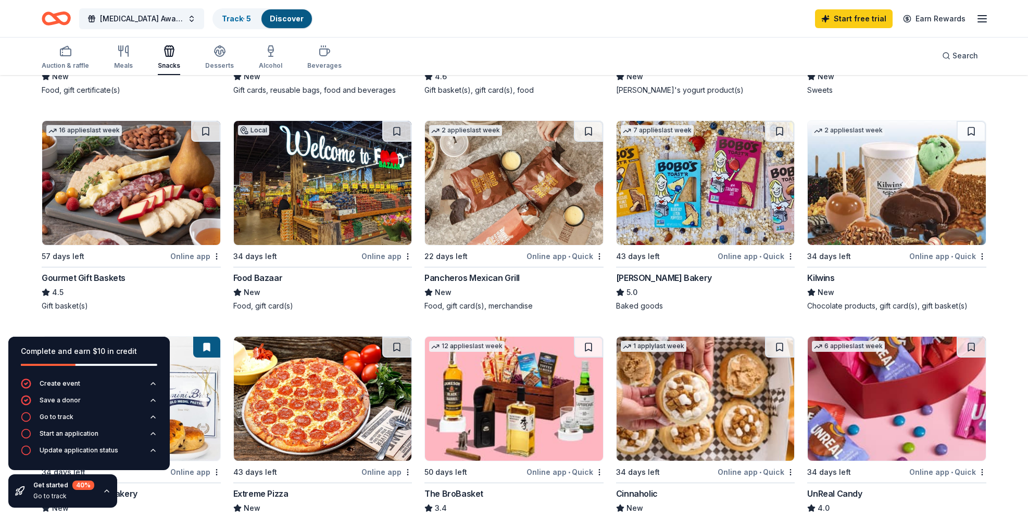
click at [633, 280] on div "Bobo's Bakery" at bounding box center [664, 277] width 96 height 12
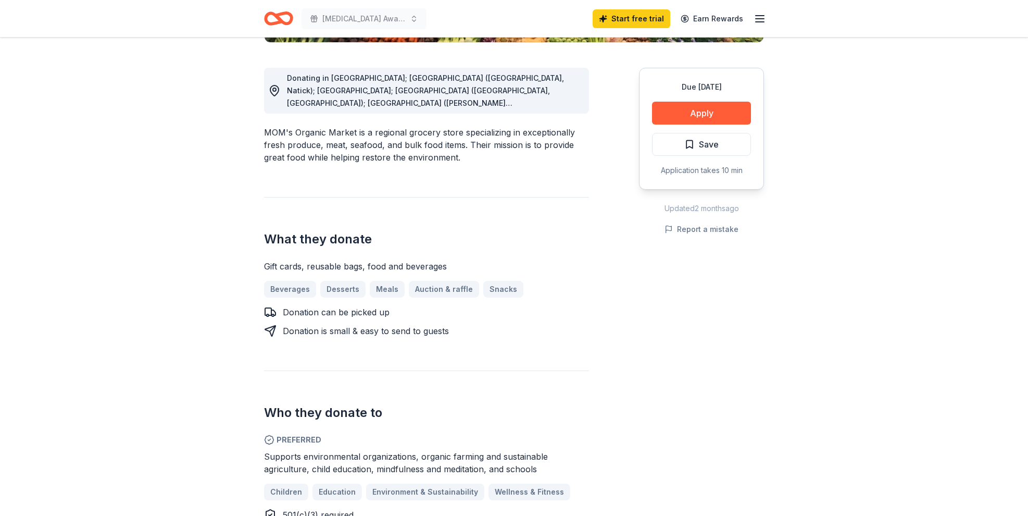
scroll to position [254, 0]
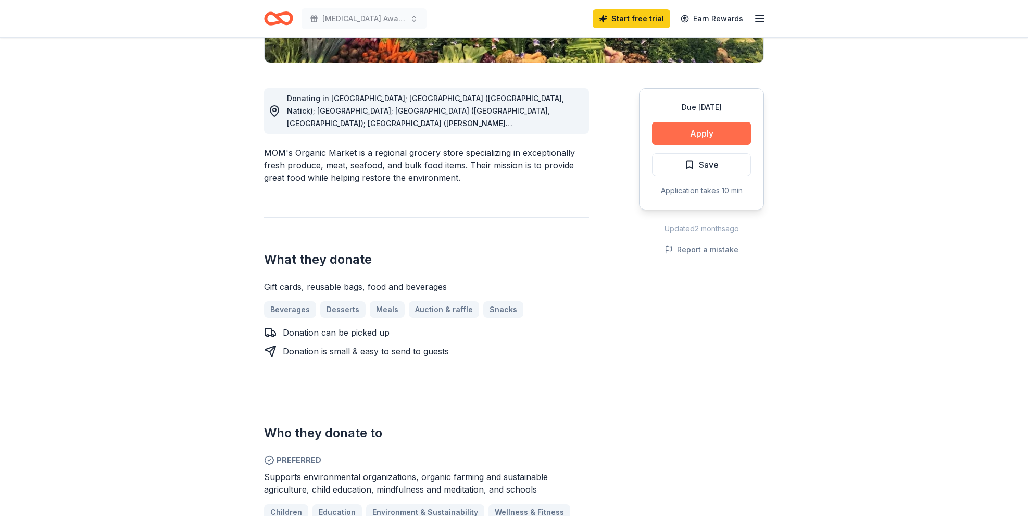
click at [690, 132] on button "Apply" at bounding box center [701, 133] width 99 height 23
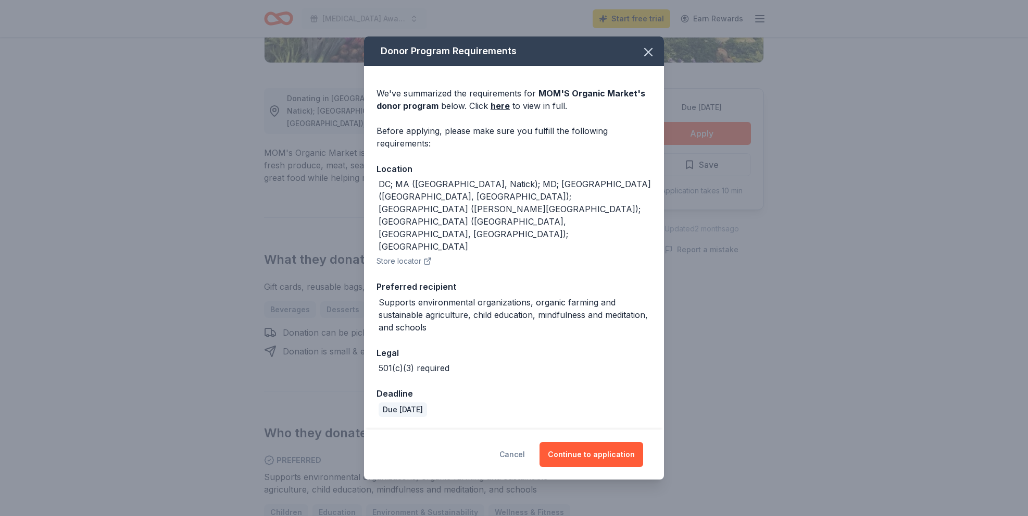
click at [516, 442] on button "Cancel" at bounding box center [512, 454] width 26 height 25
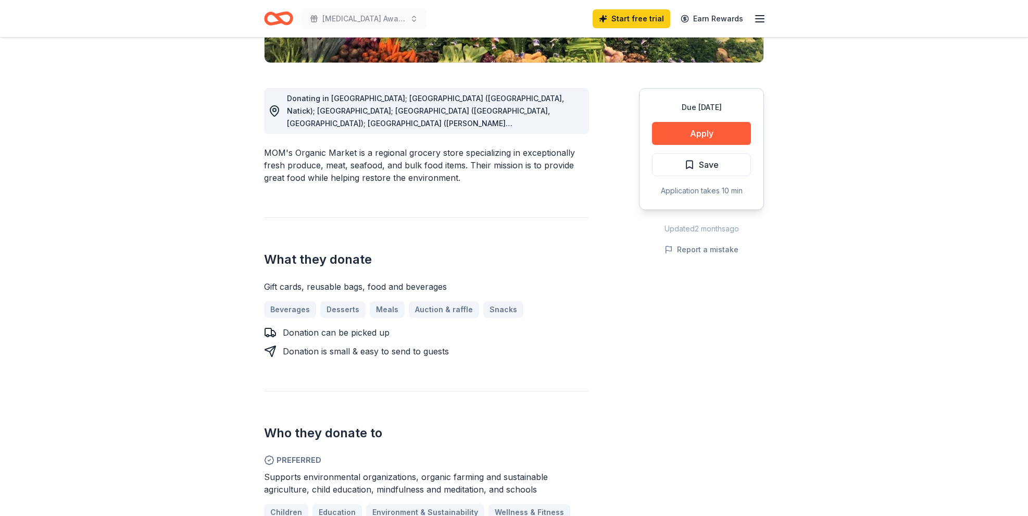
scroll to position [0, 0]
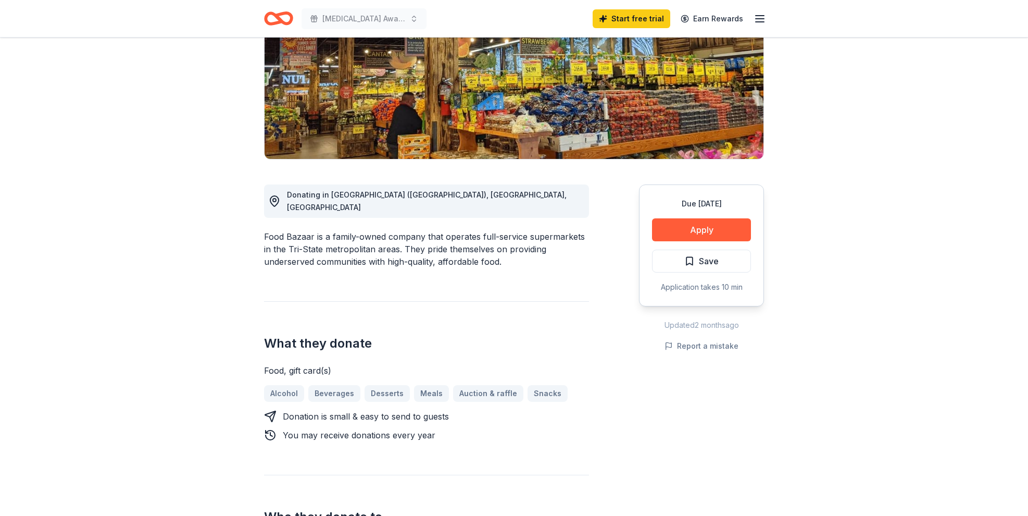
scroll to position [154, 0]
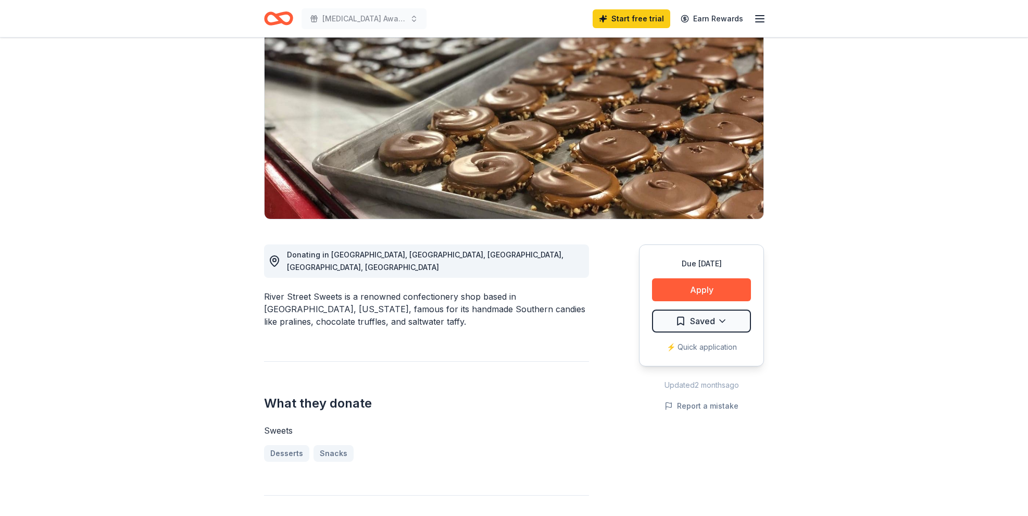
scroll to position [89, 0]
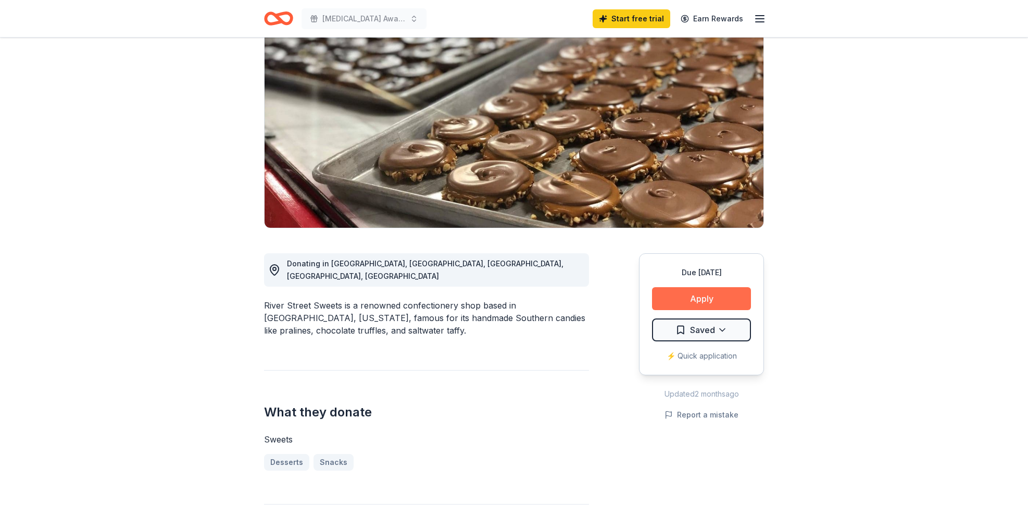
click at [682, 300] on button "Apply" at bounding box center [701, 298] width 99 height 23
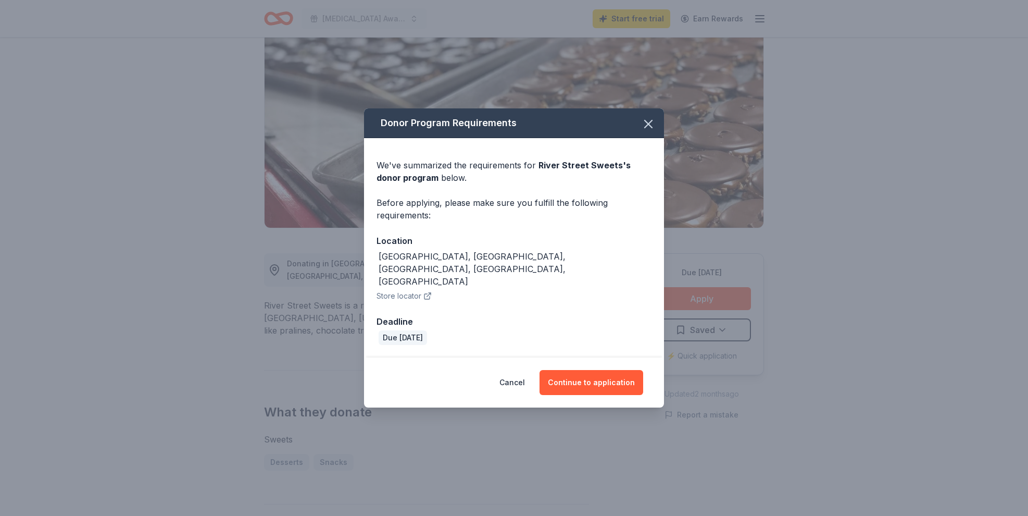
click at [428, 292] on icon "button" at bounding box center [427, 296] width 8 height 8
click at [642, 131] on icon "button" at bounding box center [648, 124] width 15 height 15
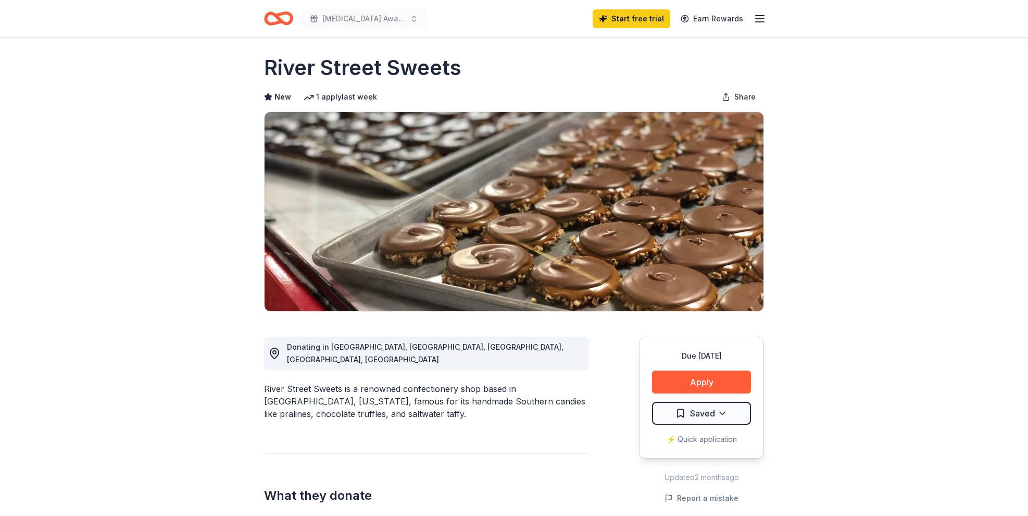
scroll to position [5, 0]
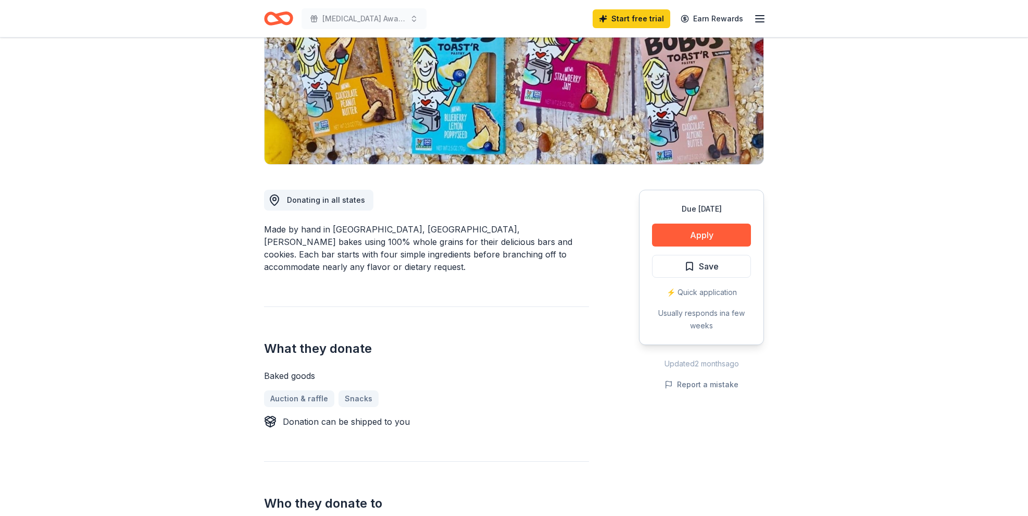
scroll to position [153, 0]
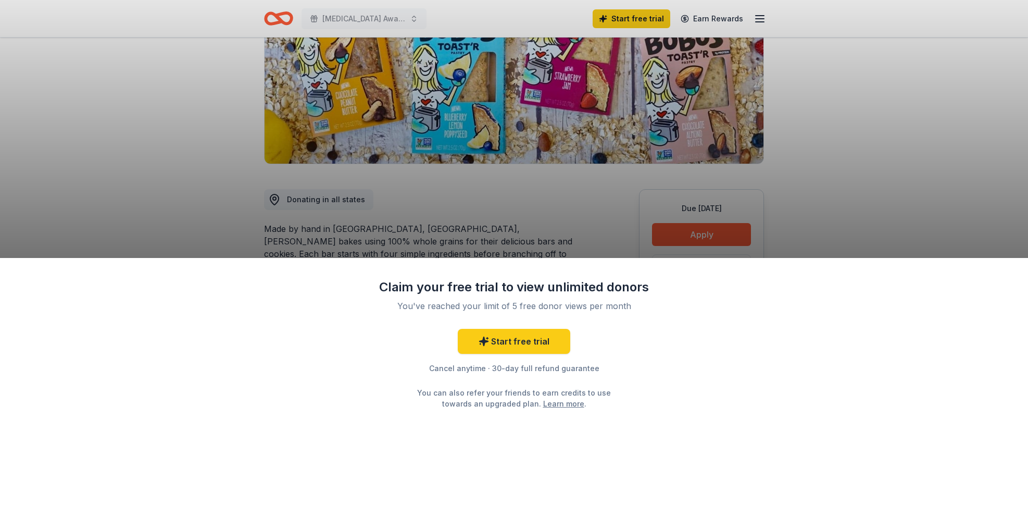
click at [582, 253] on div "Claim your free trial to view unlimited donors You've reached your limit of 5 f…" at bounding box center [514, 258] width 1028 height 516
click at [538, 339] on link "Start free trial" at bounding box center [514, 341] width 112 height 25
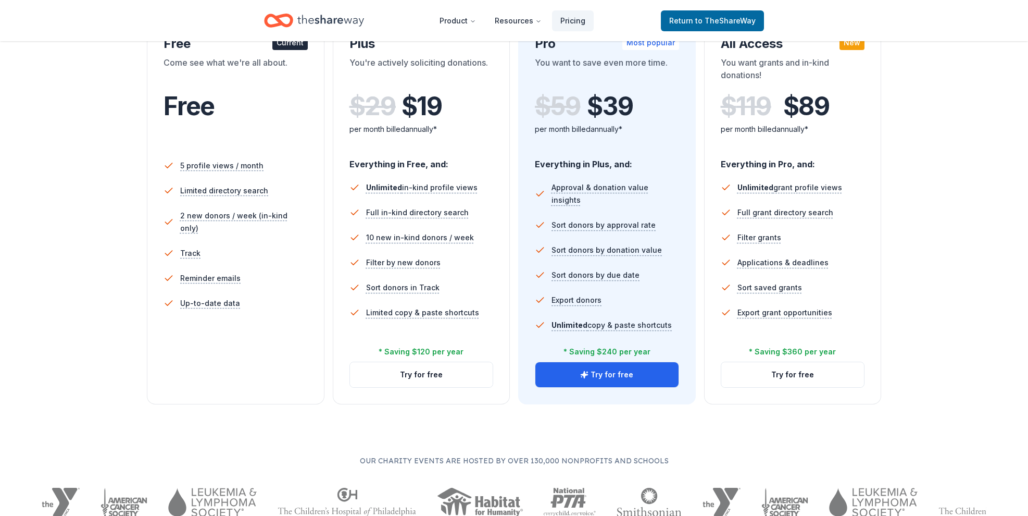
scroll to position [208, 0]
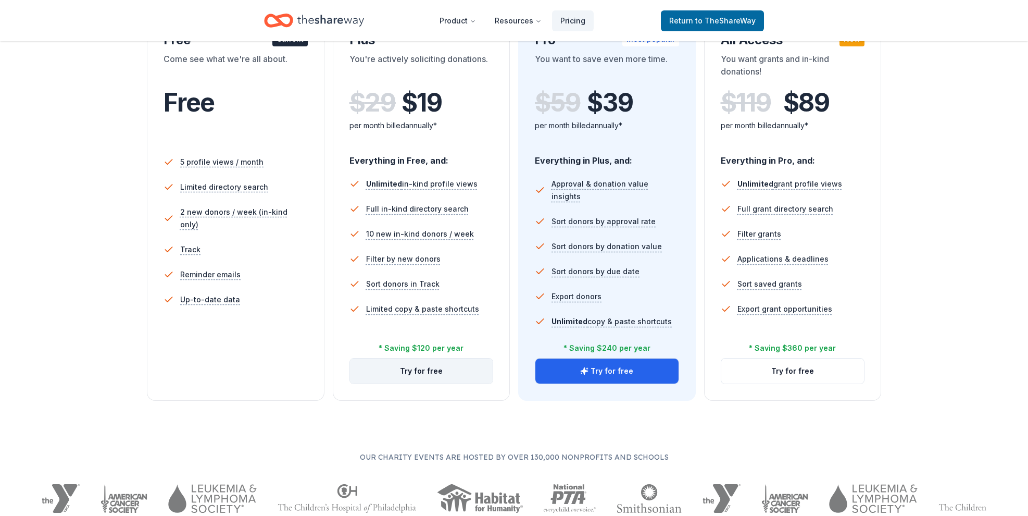
click at [445, 373] on button "Try for free" at bounding box center [421, 370] width 143 height 25
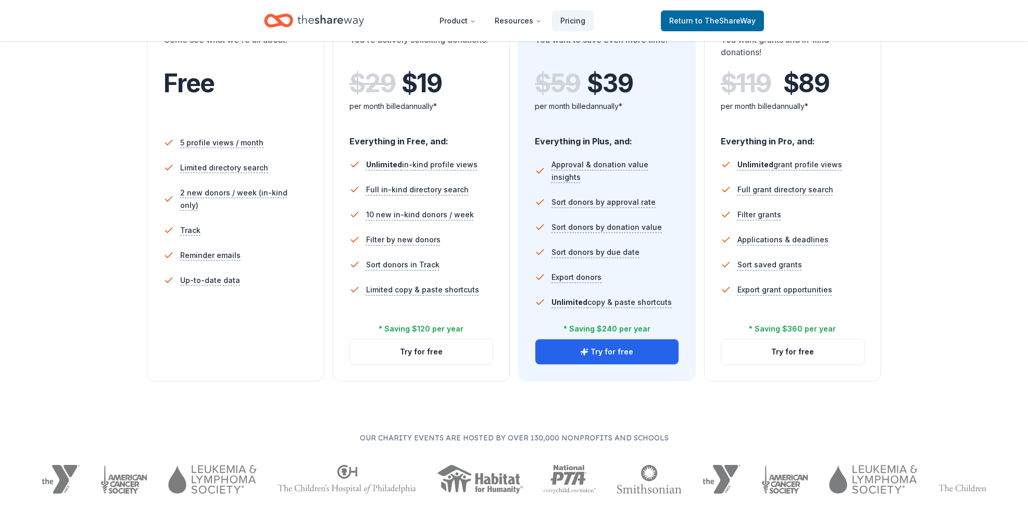
scroll to position [232, 0]
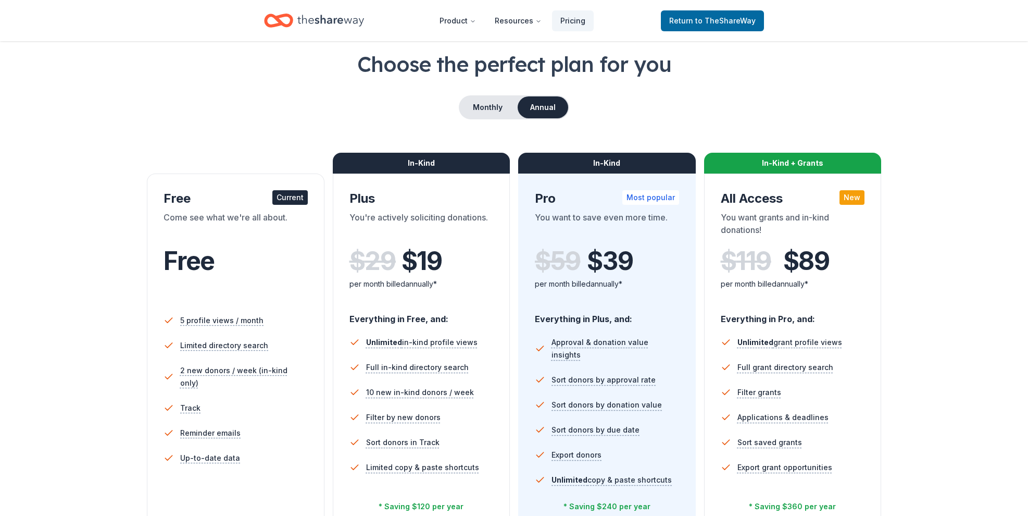
scroll to position [49, 0]
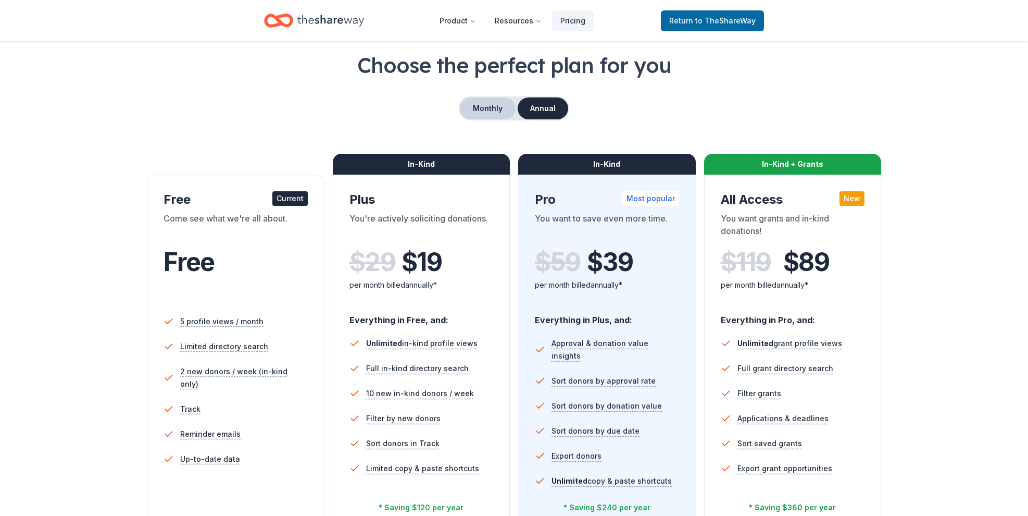
click at [485, 114] on button "Monthly" at bounding box center [488, 108] width 56 height 22
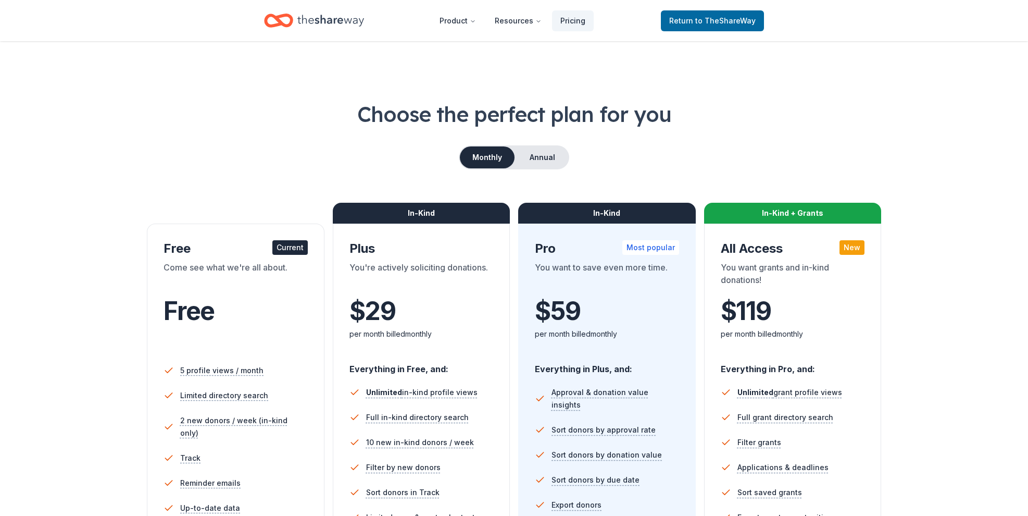
scroll to position [1, 0]
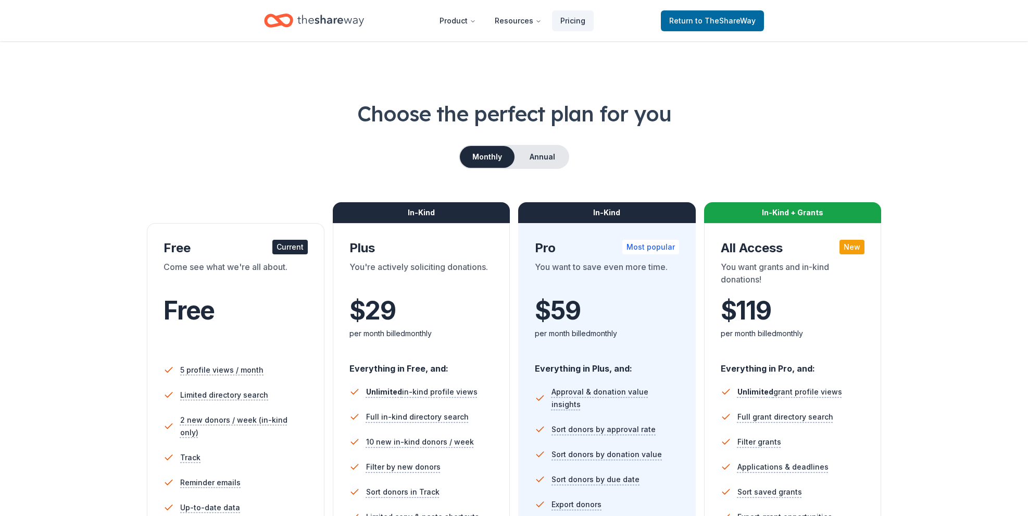
click at [351, 26] on icon "Home" at bounding box center [330, 20] width 67 height 21
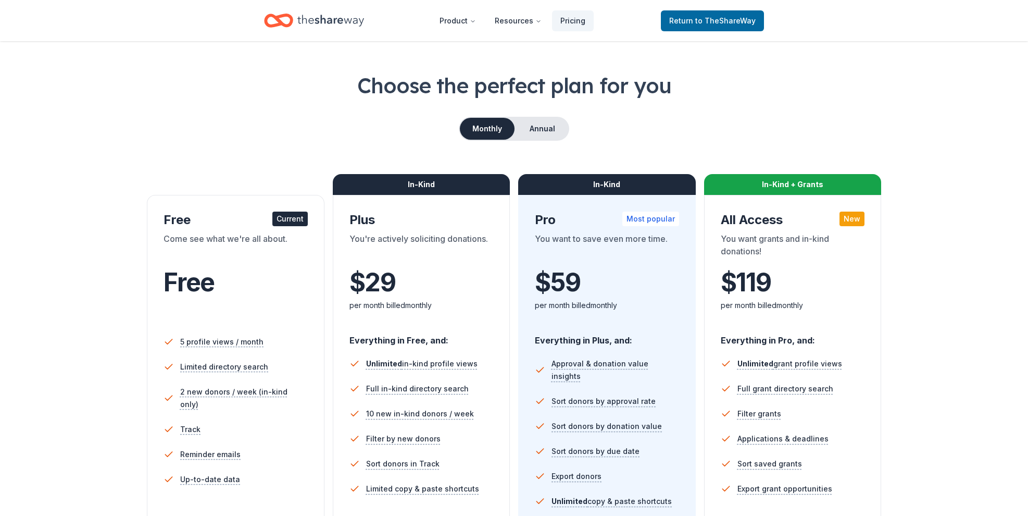
scroll to position [41, 0]
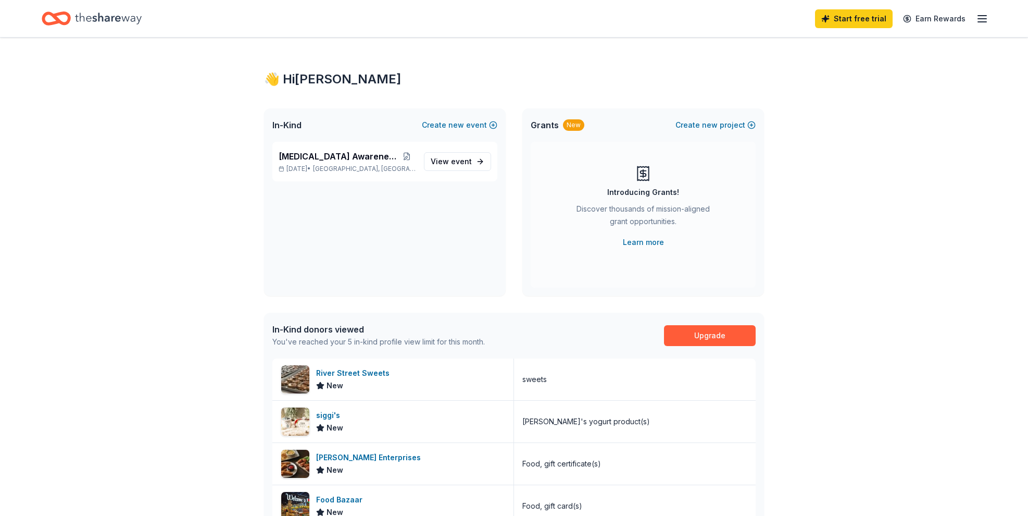
scroll to position [1, 0]
click at [976, 22] on icon "button" at bounding box center [982, 18] width 12 height 12
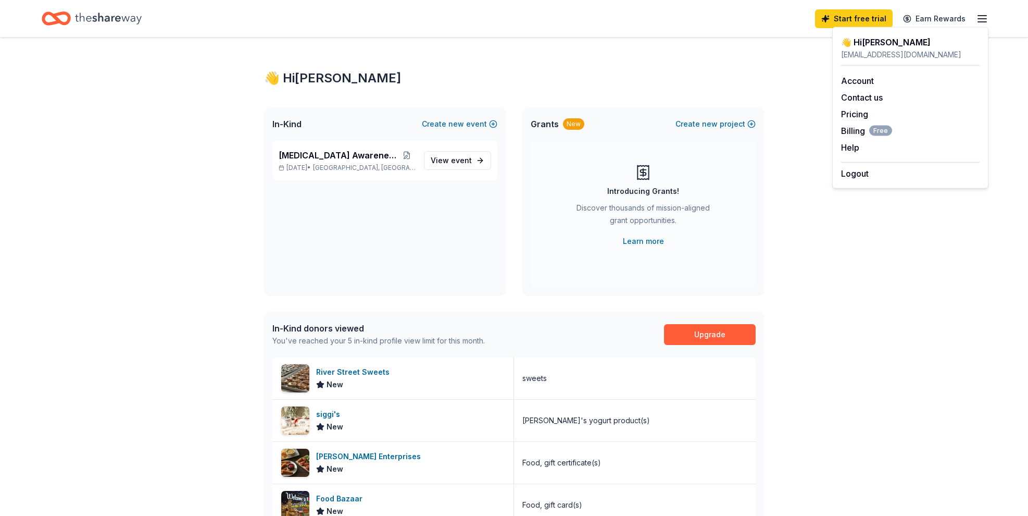
click at [763, 74] on div "👋 Hi LaTrenda" at bounding box center [514, 78] width 500 height 17
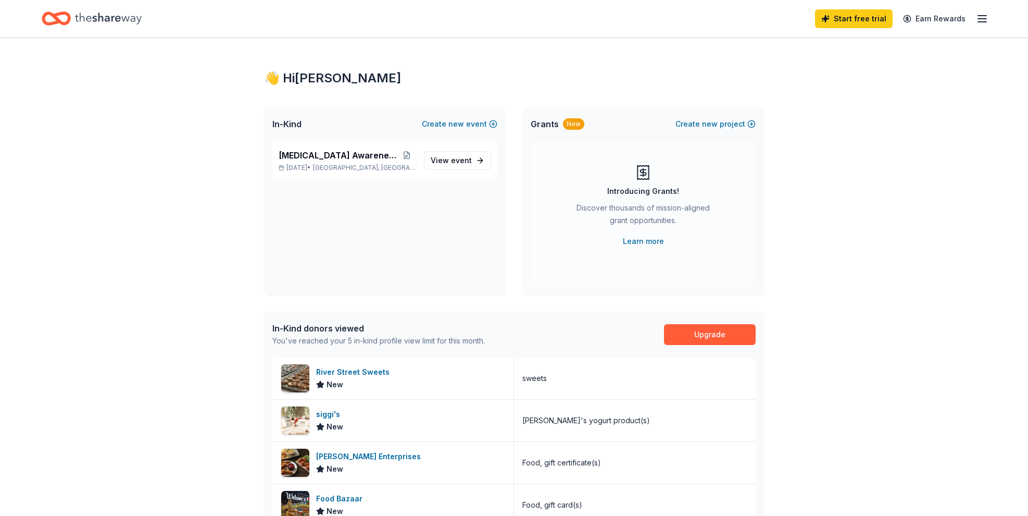
click at [984, 26] on div "Start free trial Earn Rewards" at bounding box center [901, 18] width 173 height 24
click at [980, 22] on line "button" at bounding box center [982, 22] width 8 height 0
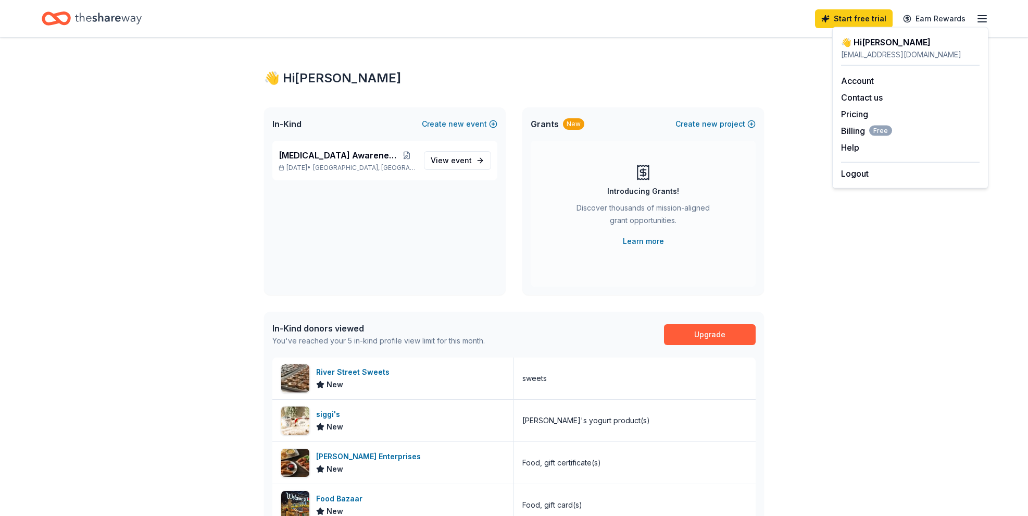
click at [831, 174] on div "👋 Hi LaTrenda In-Kind Create new event Breast Cancer Awareness Event Oct 25, 20…" at bounding box center [514, 401] width 1028 height 731
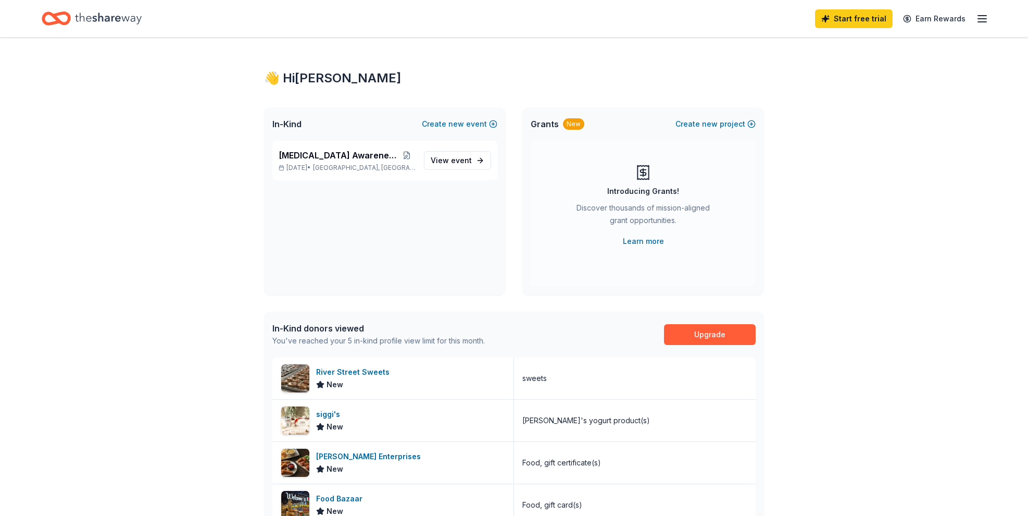
click at [982, 24] on div "Start free trial Earn Rewards" at bounding box center [901, 18] width 173 height 24
click at [980, 22] on line "button" at bounding box center [982, 22] width 8 height 0
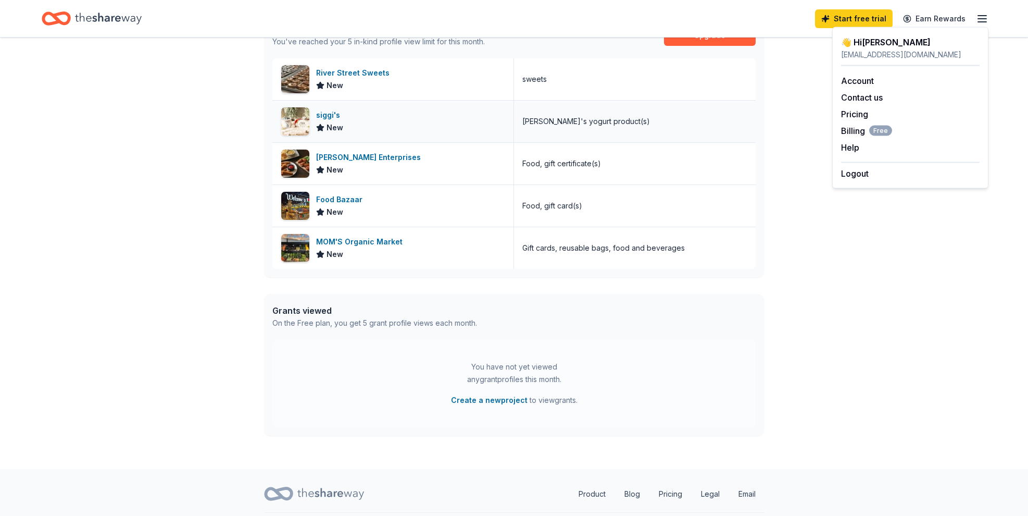
scroll to position [328, 0]
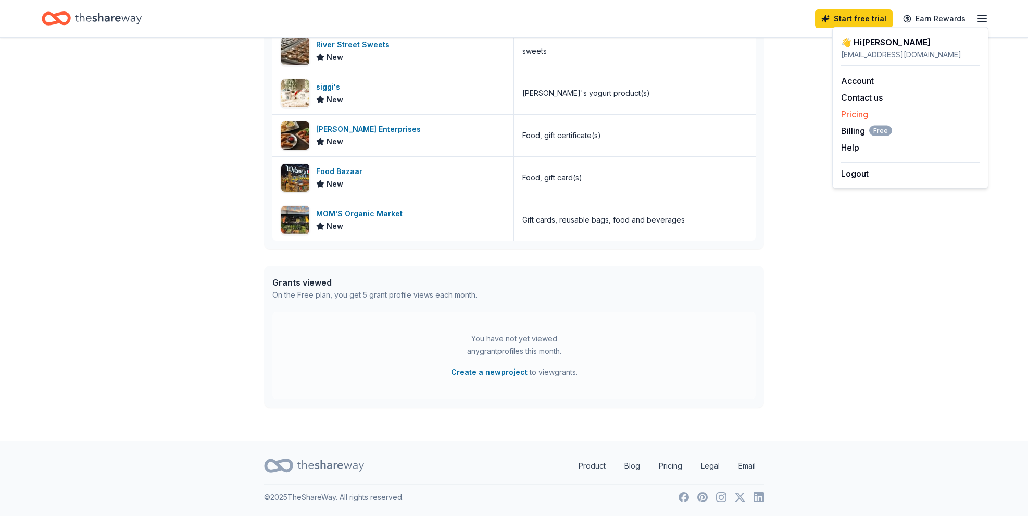
click at [850, 114] on link "Pricing" at bounding box center [854, 114] width 27 height 10
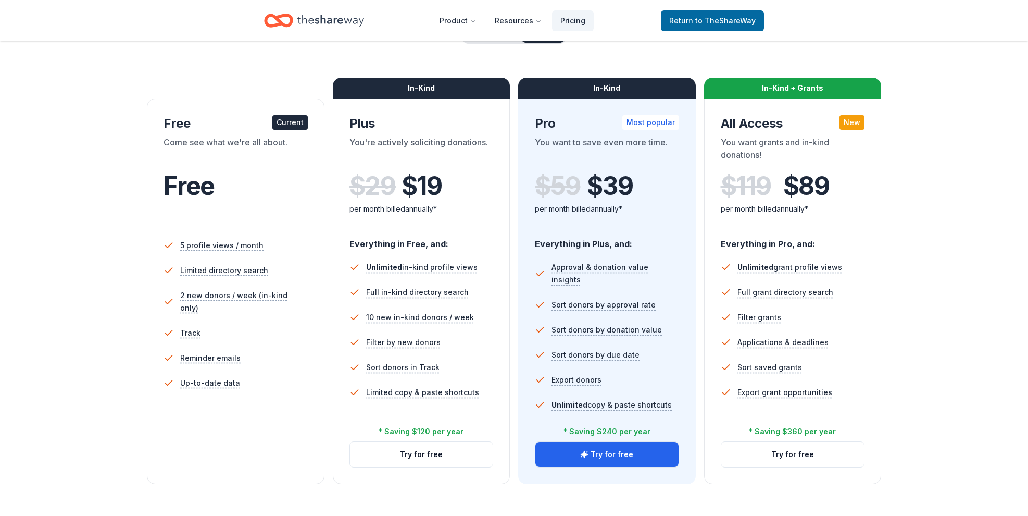
scroll to position [126, 0]
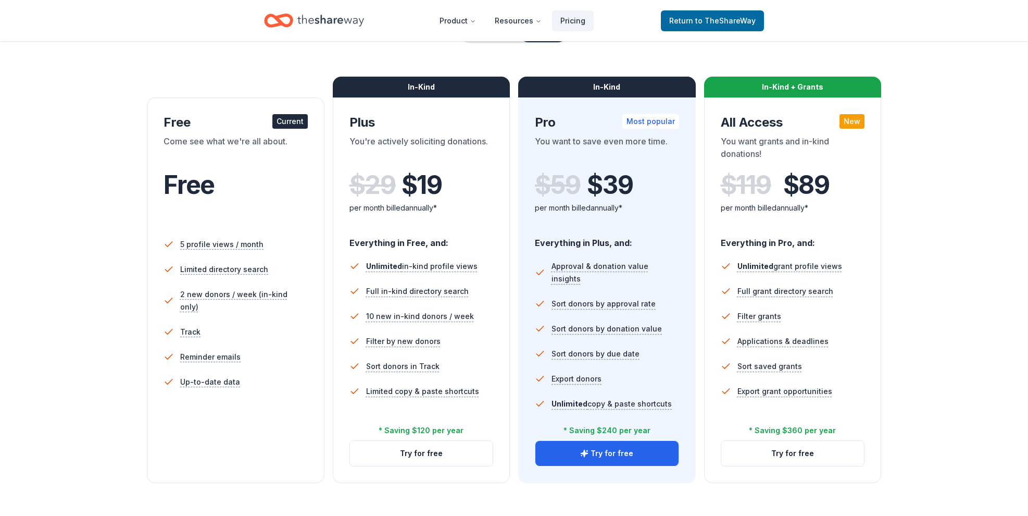
click at [426, 92] on div "In-Kind" at bounding box center [422, 87] width 178 height 21
click at [438, 457] on button "Try for free" at bounding box center [421, 453] width 143 height 25
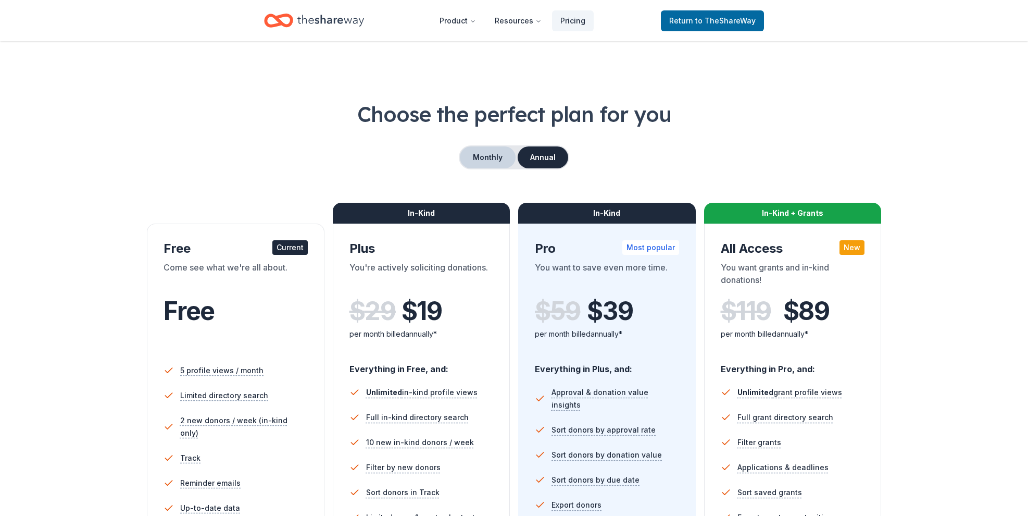
click at [485, 151] on button "Monthly" at bounding box center [488, 157] width 56 height 22
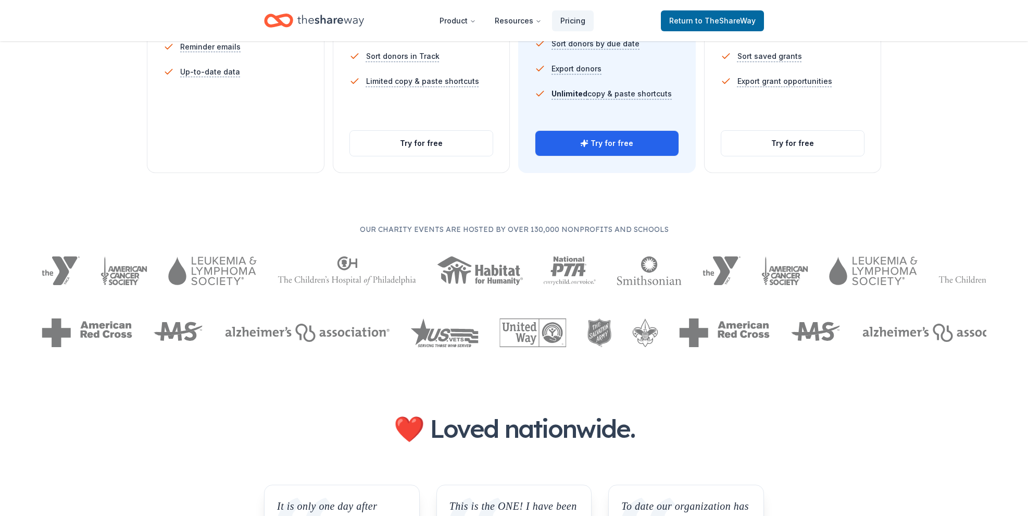
scroll to position [436, 0]
